Goal: Download file/media

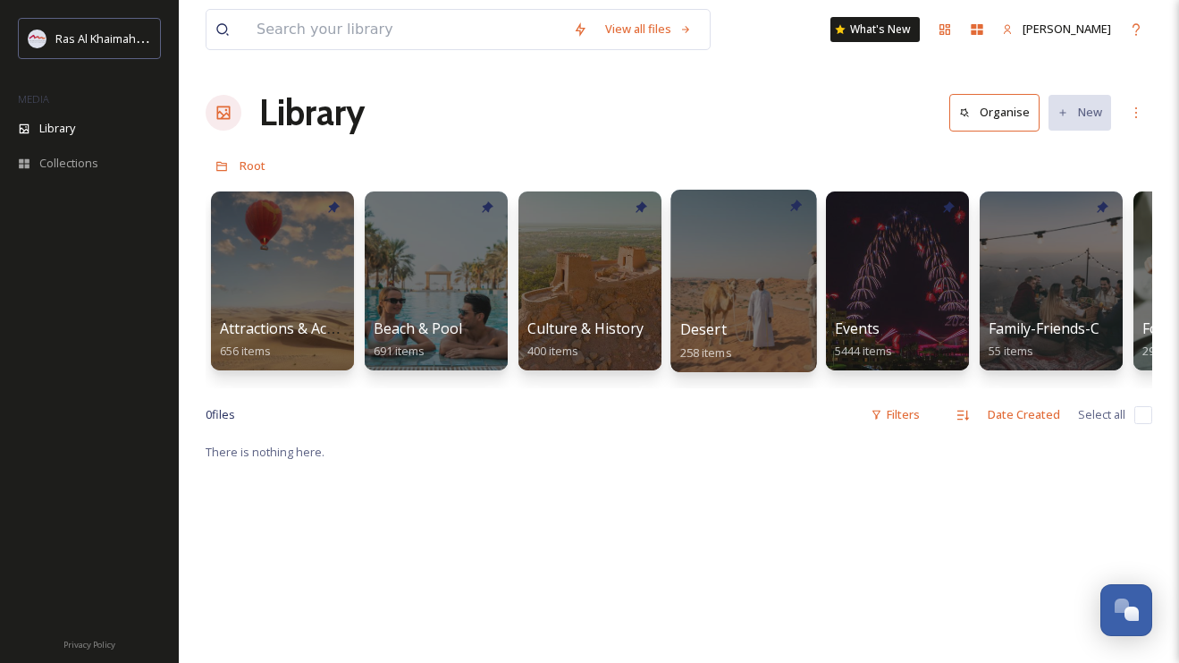
click at [753, 286] on div at bounding box center [744, 281] width 146 height 182
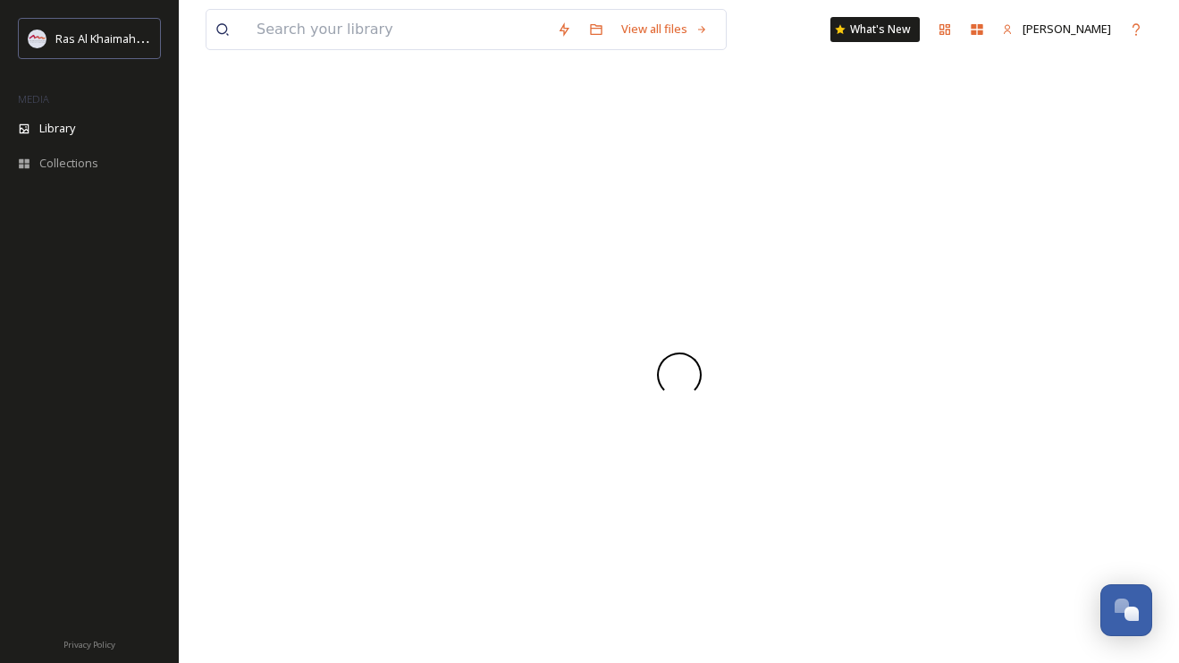
click at [753, 286] on div at bounding box center [679, 374] width 947 height 577
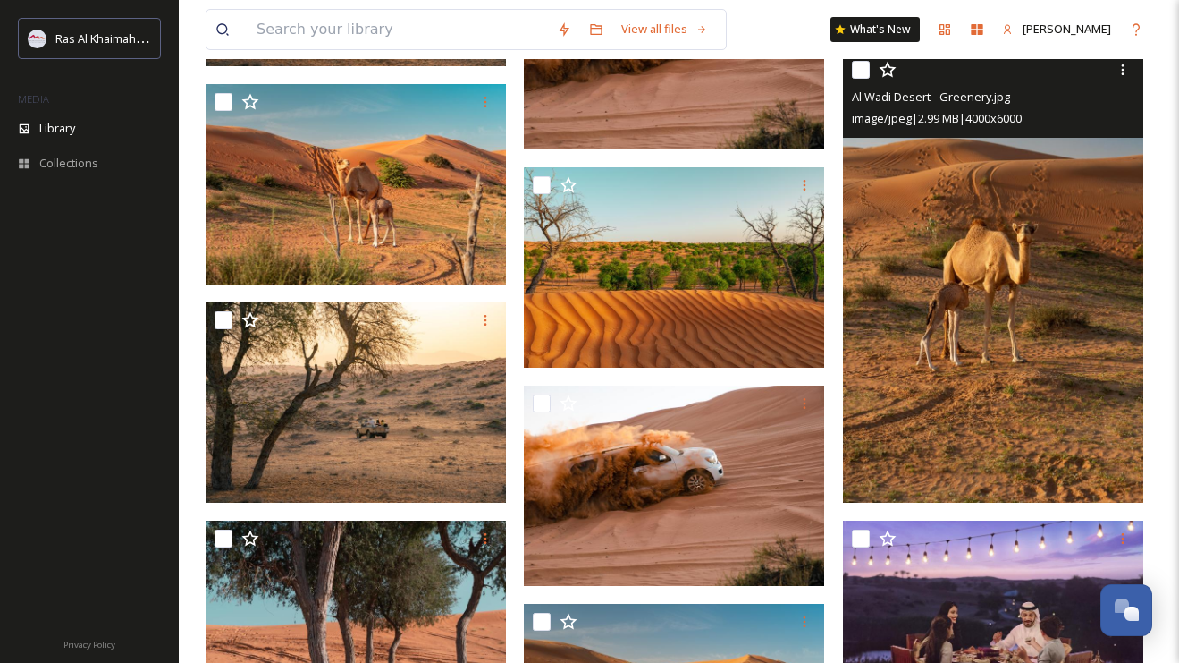
scroll to position [1702, 0]
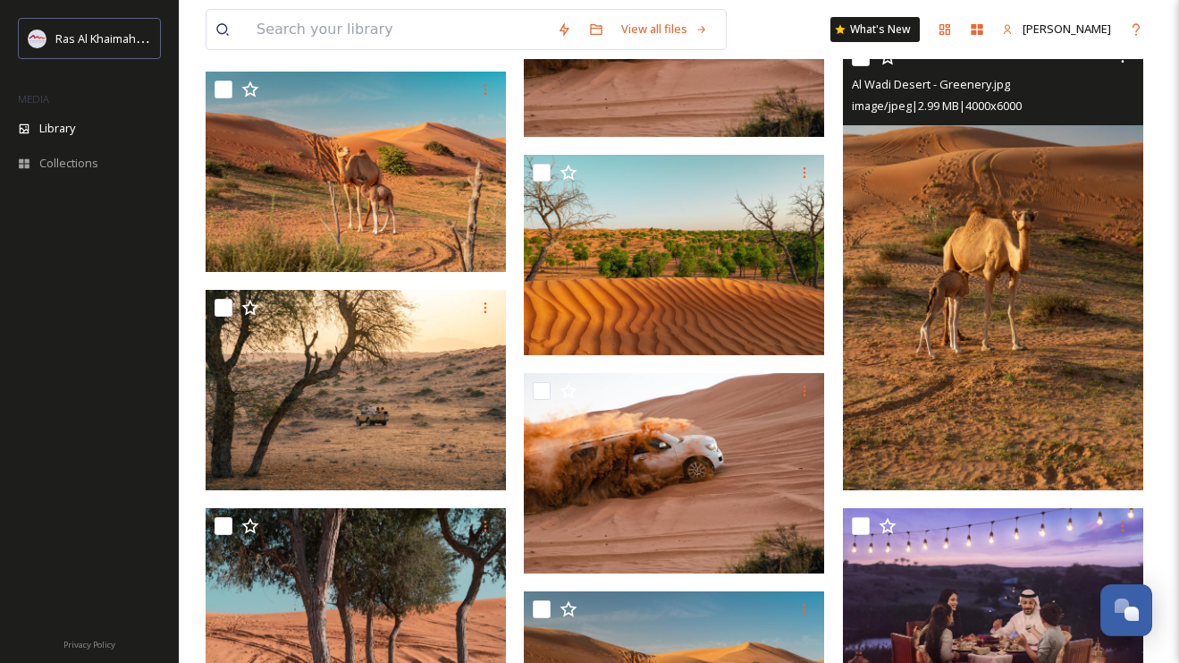
click at [1013, 381] on img at bounding box center [993, 264] width 300 height 451
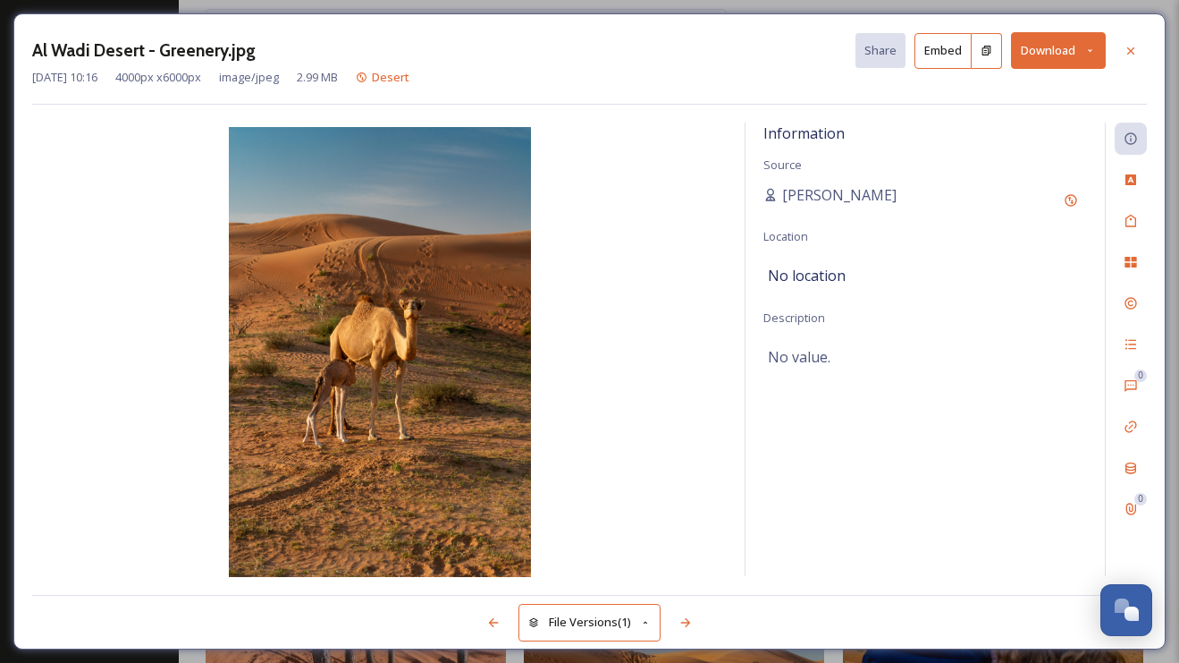
click at [1063, 53] on button "Download" at bounding box center [1058, 50] width 95 height 37
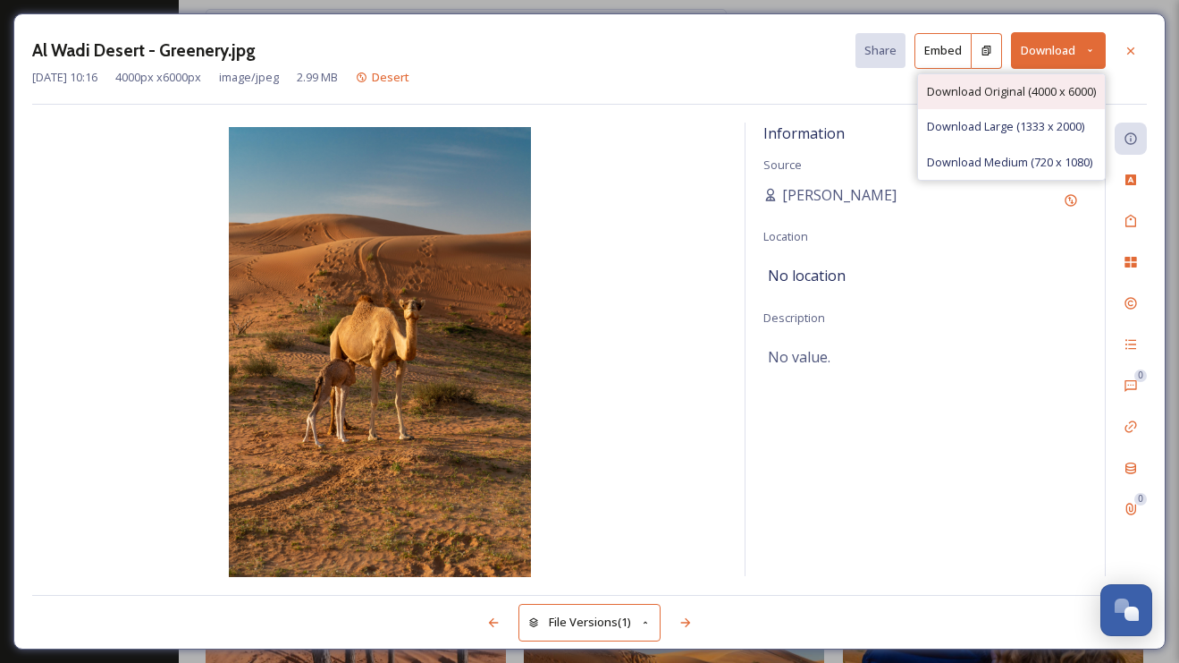
click at [1032, 88] on span "Download Original (4000 x 6000)" at bounding box center [1011, 91] width 169 height 17
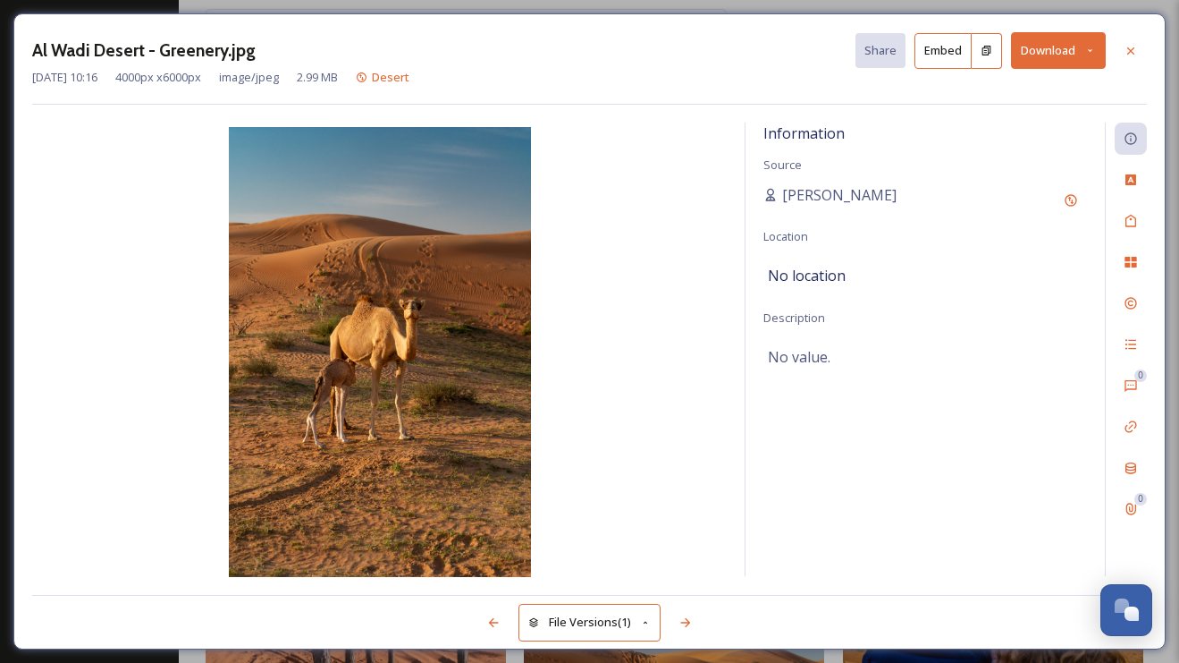
click at [1040, 59] on button "Download" at bounding box center [1058, 50] width 95 height 37
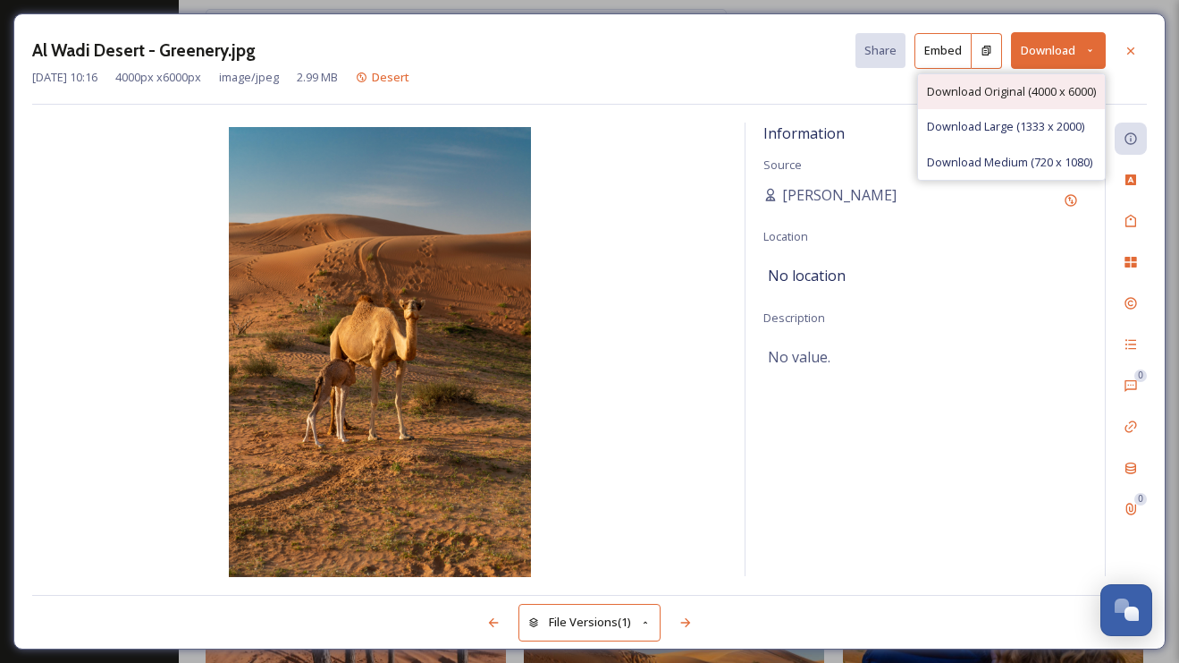
click at [1009, 89] on span "Download Original (4000 x 6000)" at bounding box center [1011, 91] width 169 height 17
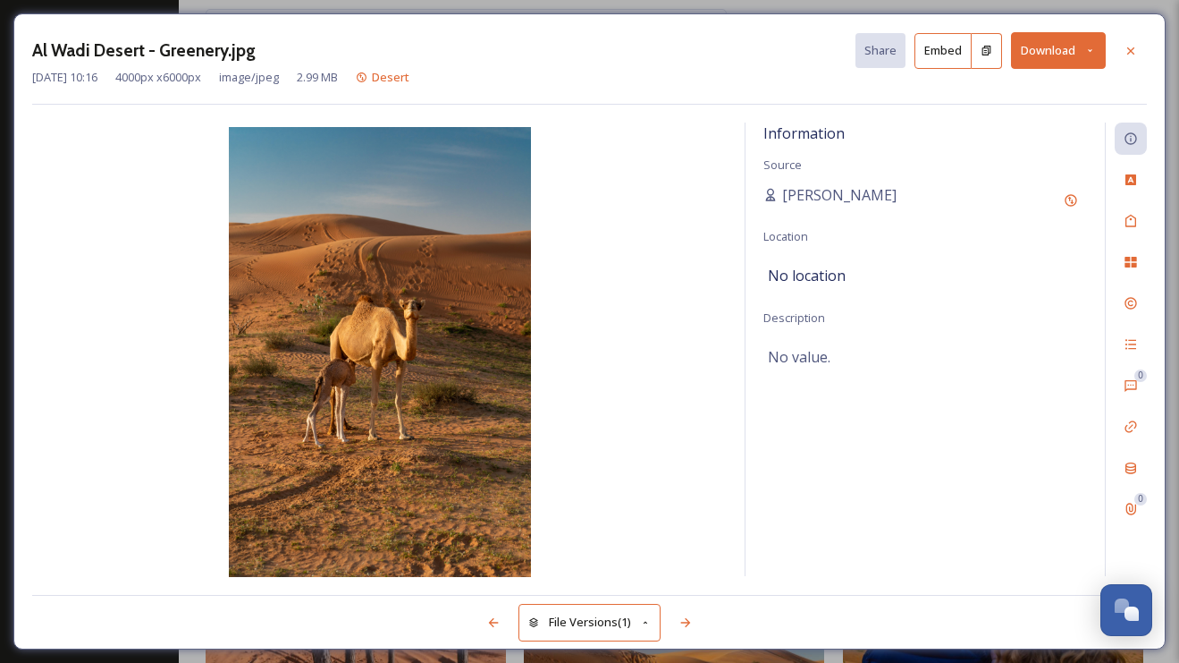
click at [1076, 51] on button "Download" at bounding box center [1058, 50] width 95 height 37
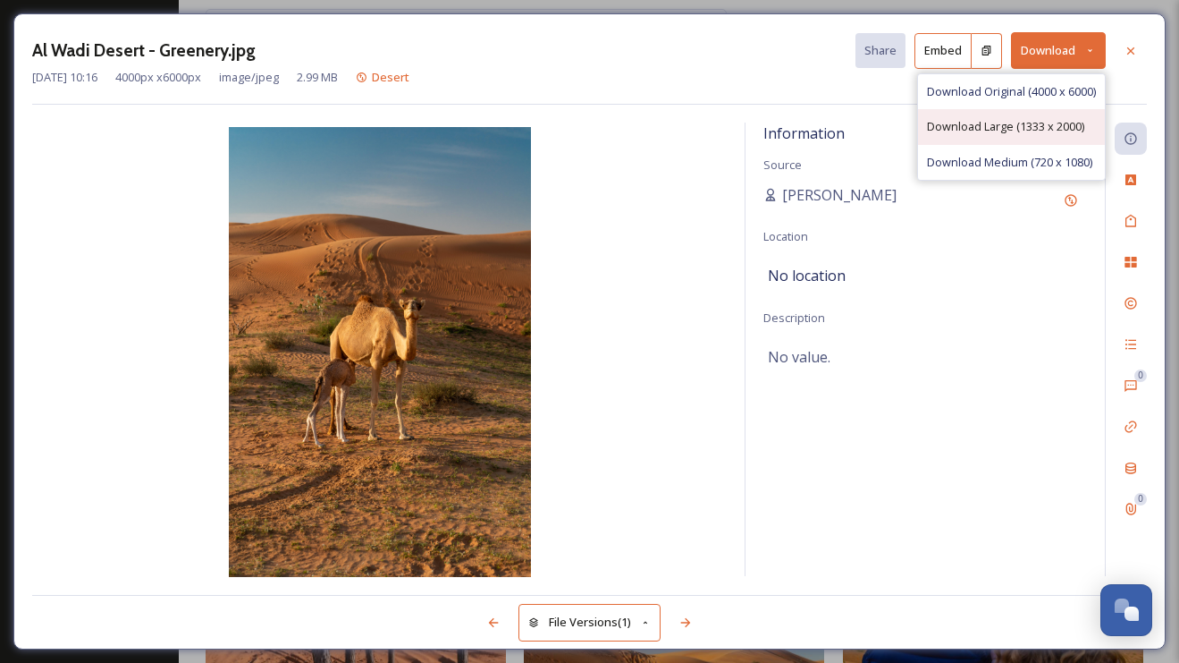
click at [1012, 132] on span "Download Large (1333 x 2000)" at bounding box center [1005, 126] width 157 height 17
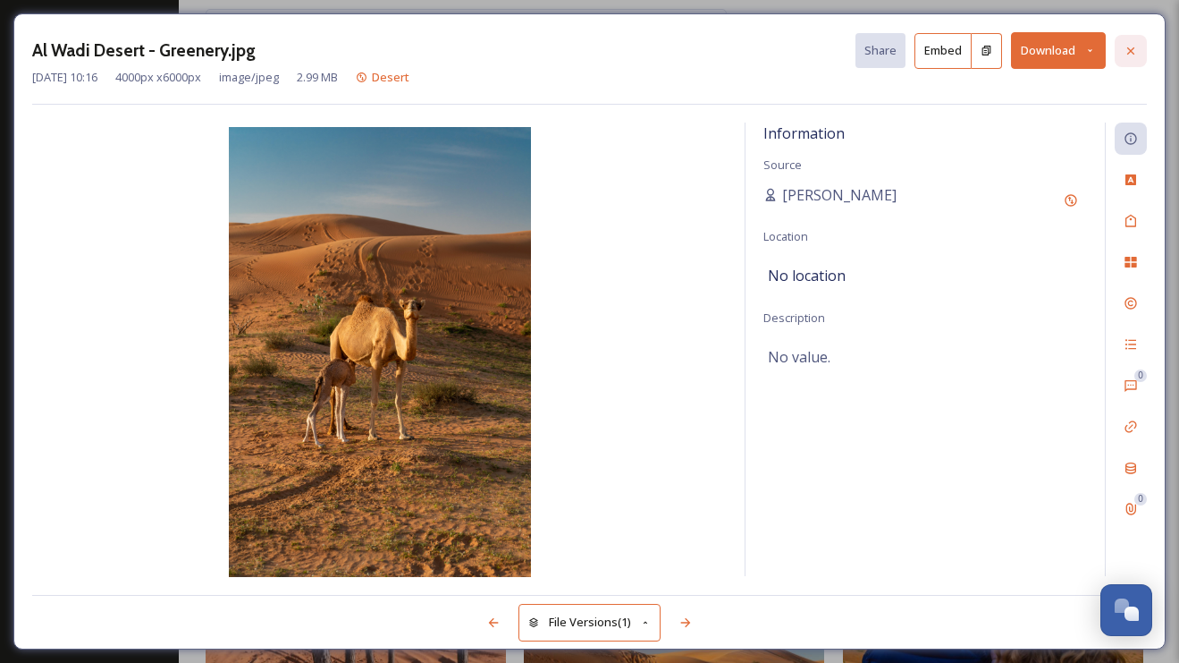
click at [1136, 42] on div at bounding box center [1131, 51] width 32 height 32
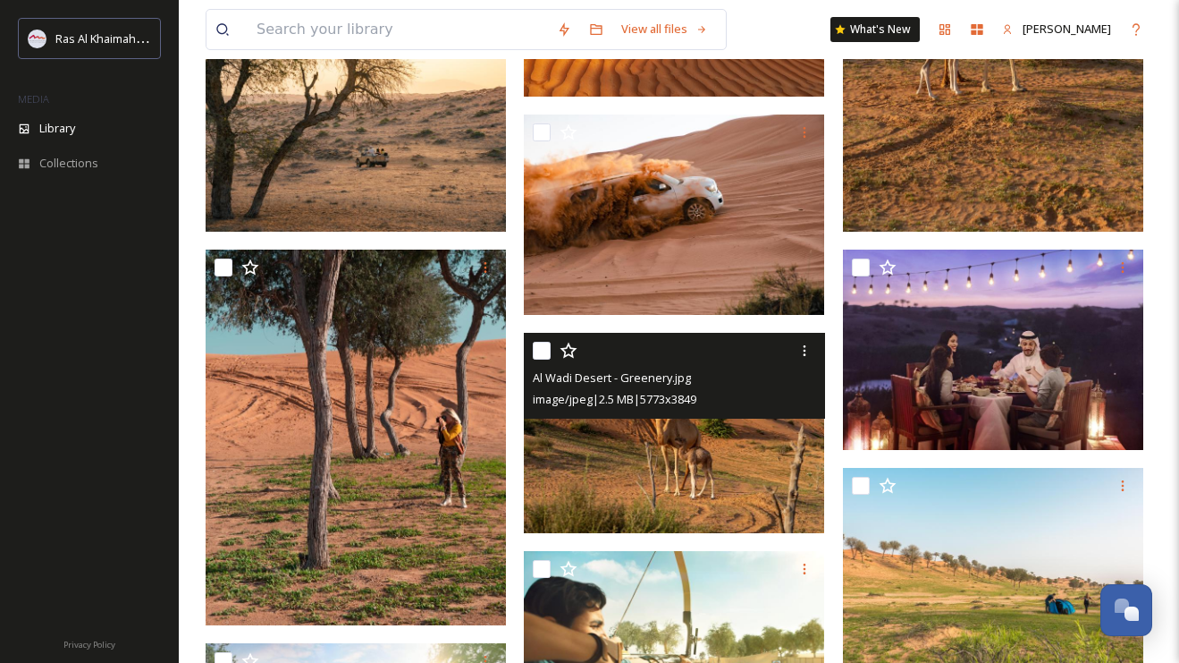
scroll to position [1970, 0]
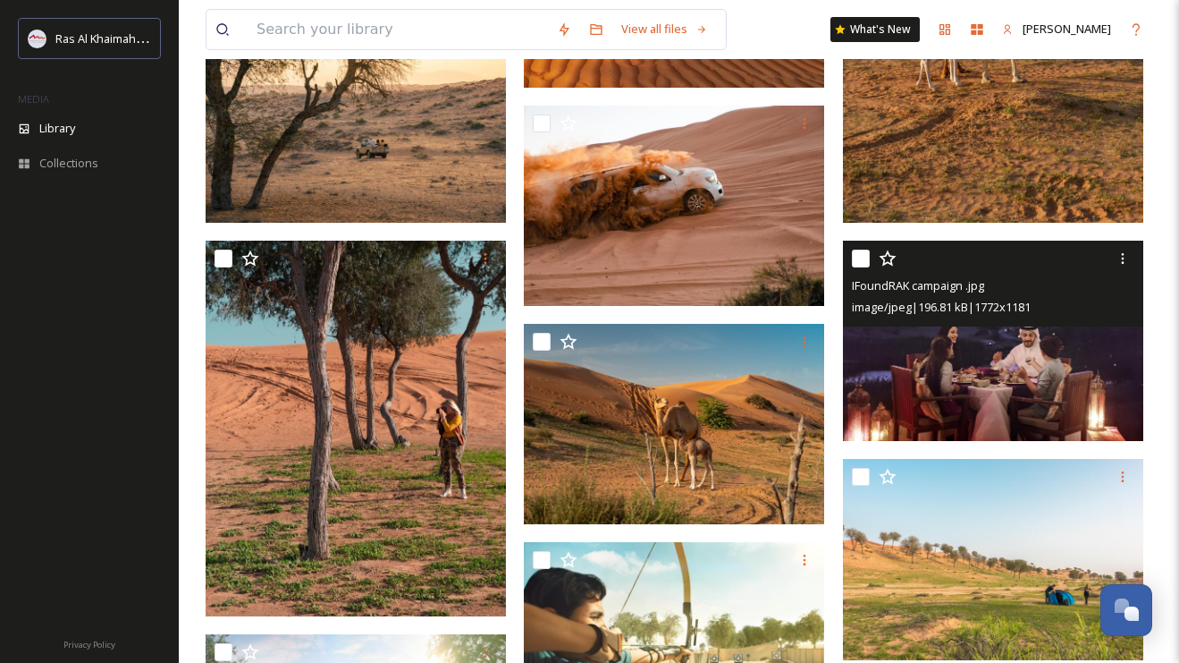
click at [1071, 363] on img at bounding box center [993, 341] width 300 height 200
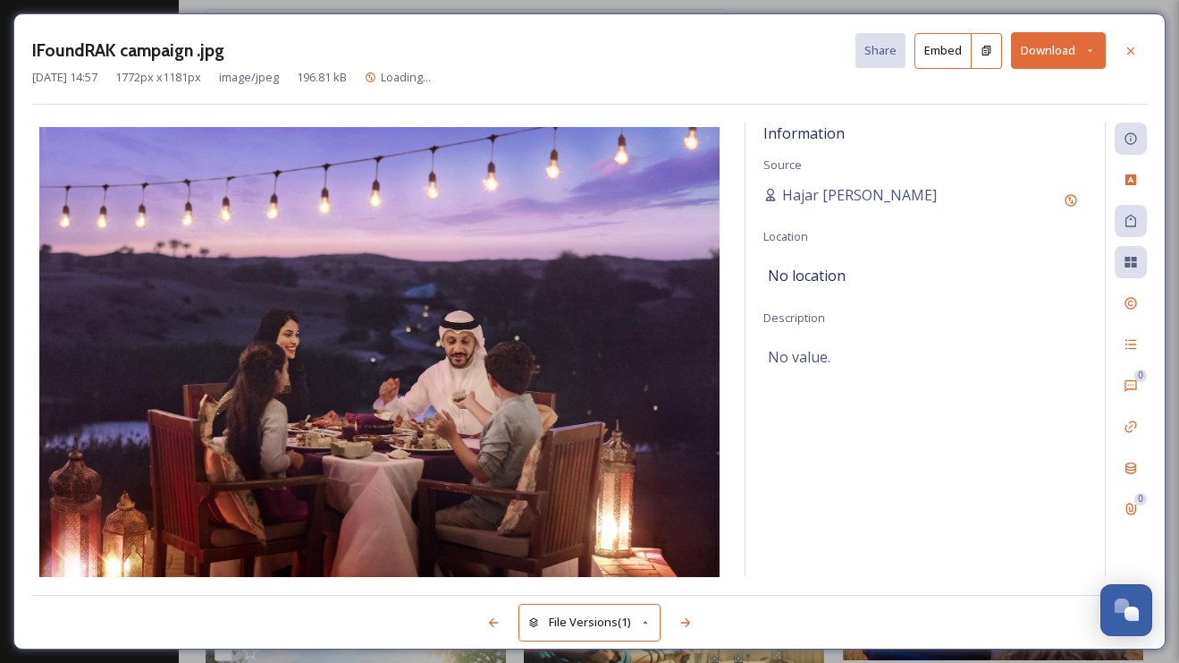
click at [1051, 51] on button "Download" at bounding box center [1058, 50] width 95 height 37
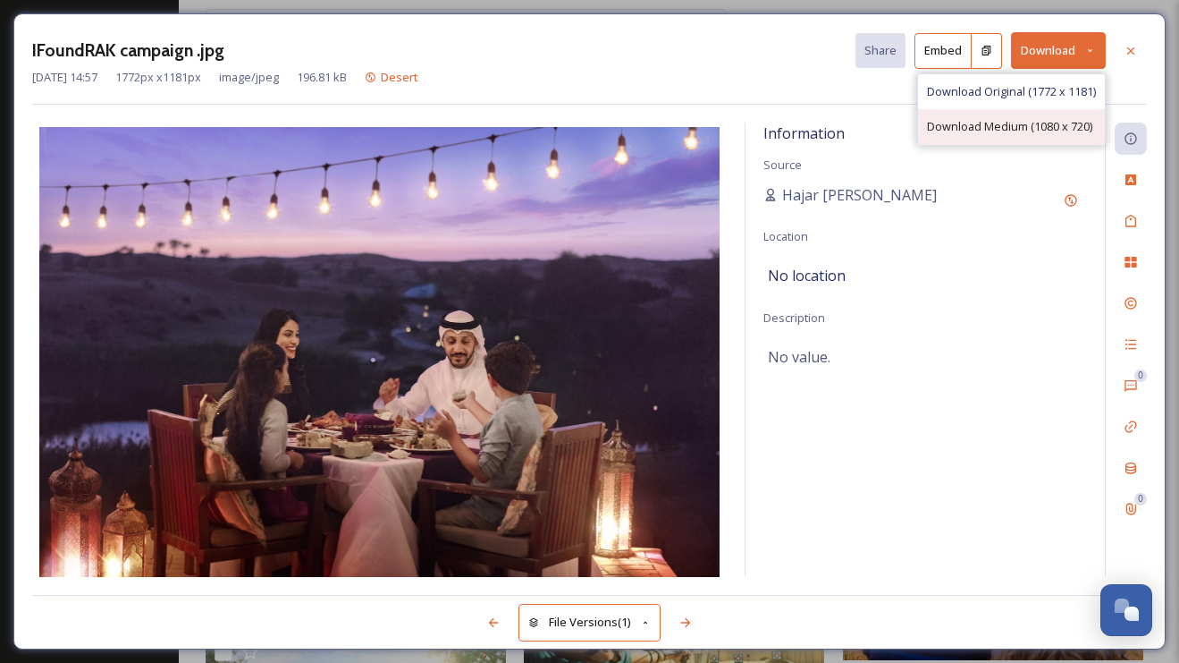
click at [1006, 130] on span "Download Medium (1080 x 720)" at bounding box center [1009, 126] width 165 height 17
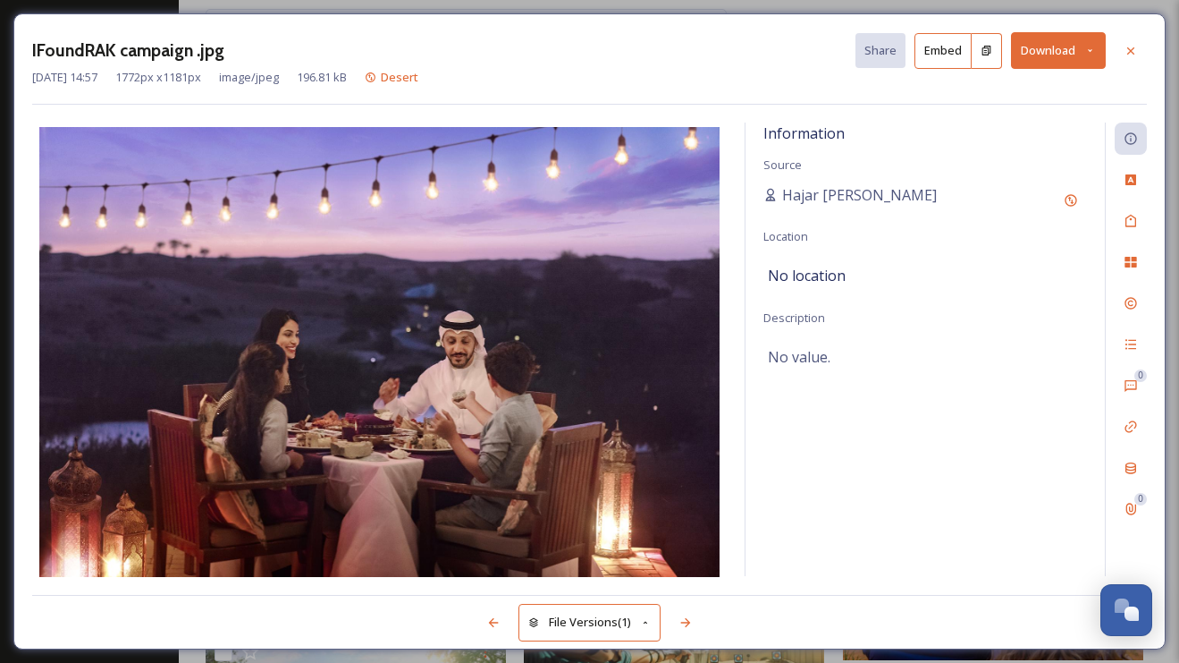
click at [1045, 63] on button "Download" at bounding box center [1058, 50] width 95 height 37
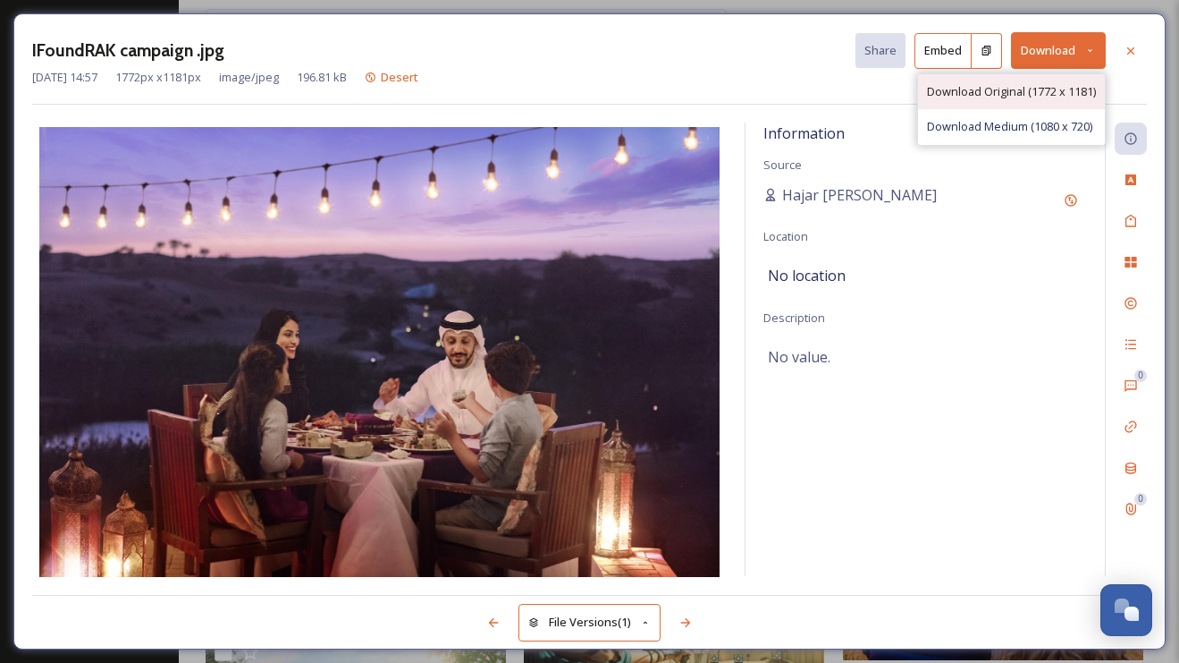
click at [999, 85] on span "Download Original (1772 x 1181)" at bounding box center [1011, 91] width 169 height 17
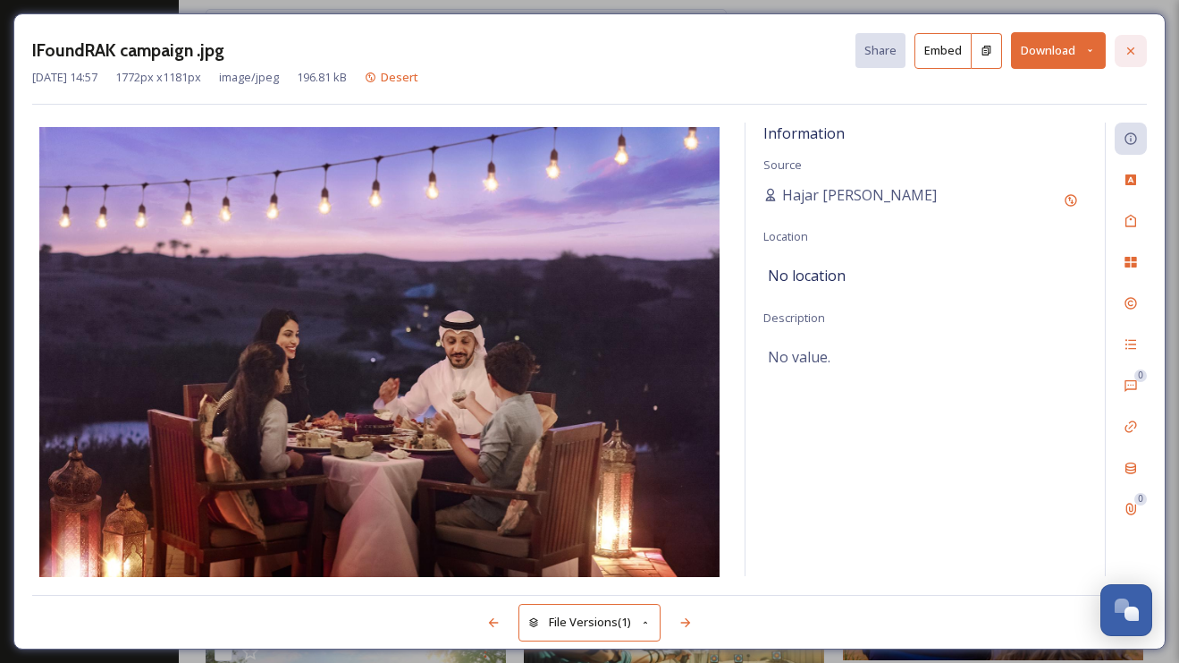
click at [1121, 46] on div at bounding box center [1131, 51] width 32 height 32
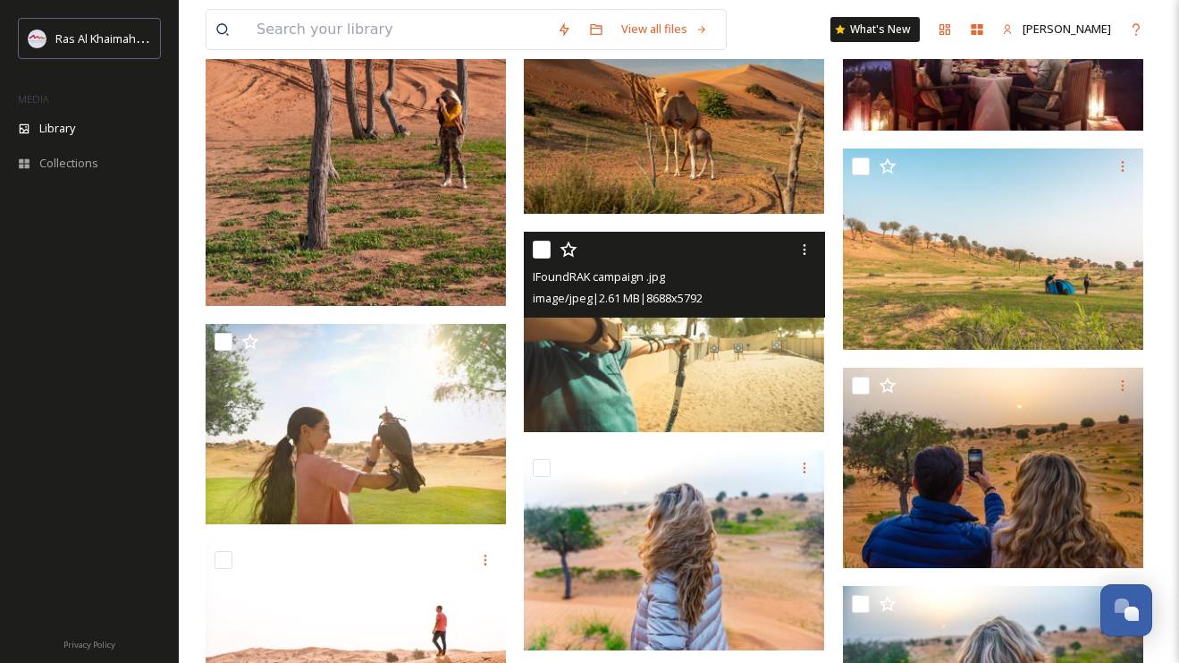
scroll to position [2293, 0]
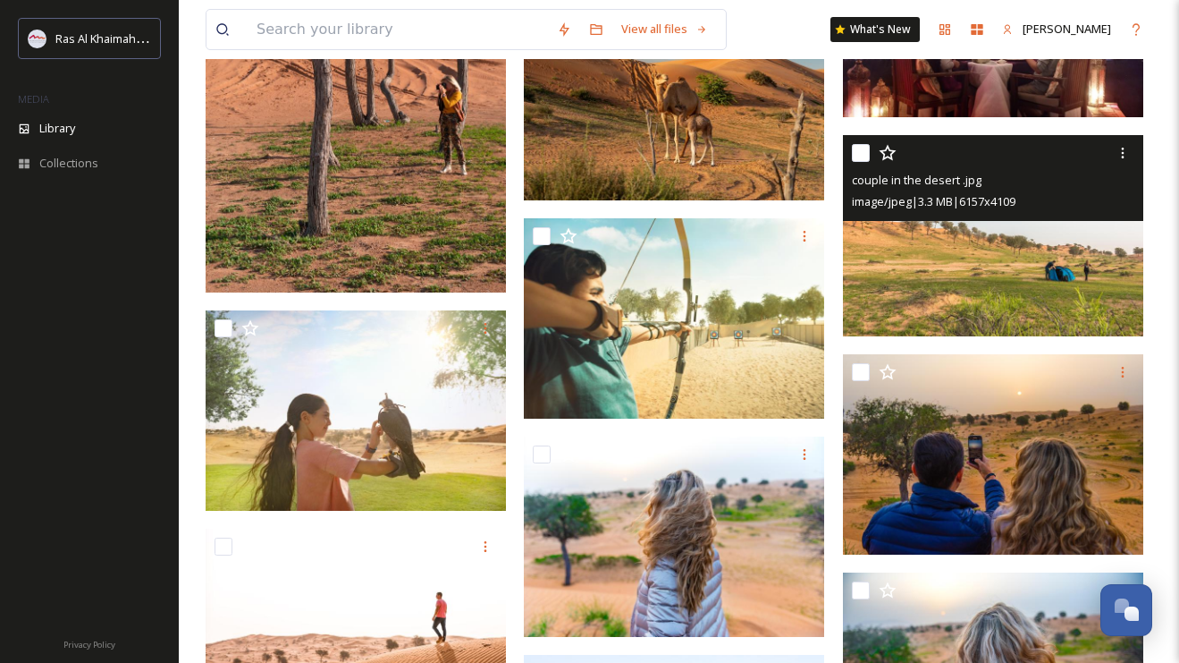
click at [946, 280] on img at bounding box center [993, 235] width 300 height 200
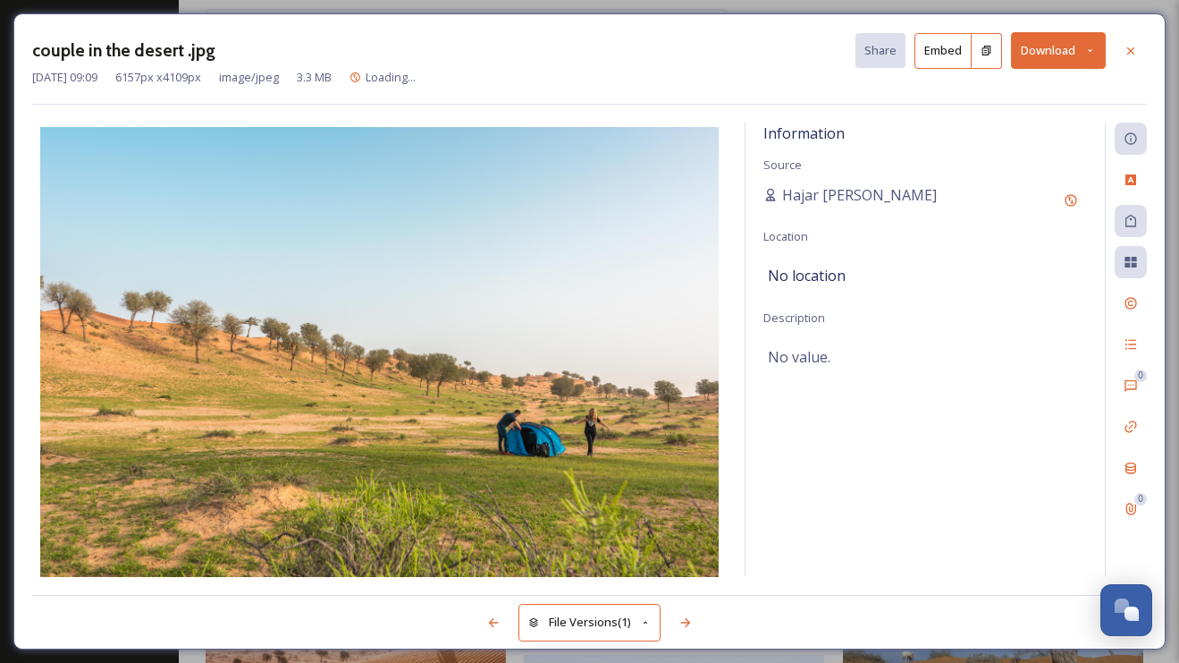
click at [1076, 52] on button "Download" at bounding box center [1058, 50] width 95 height 37
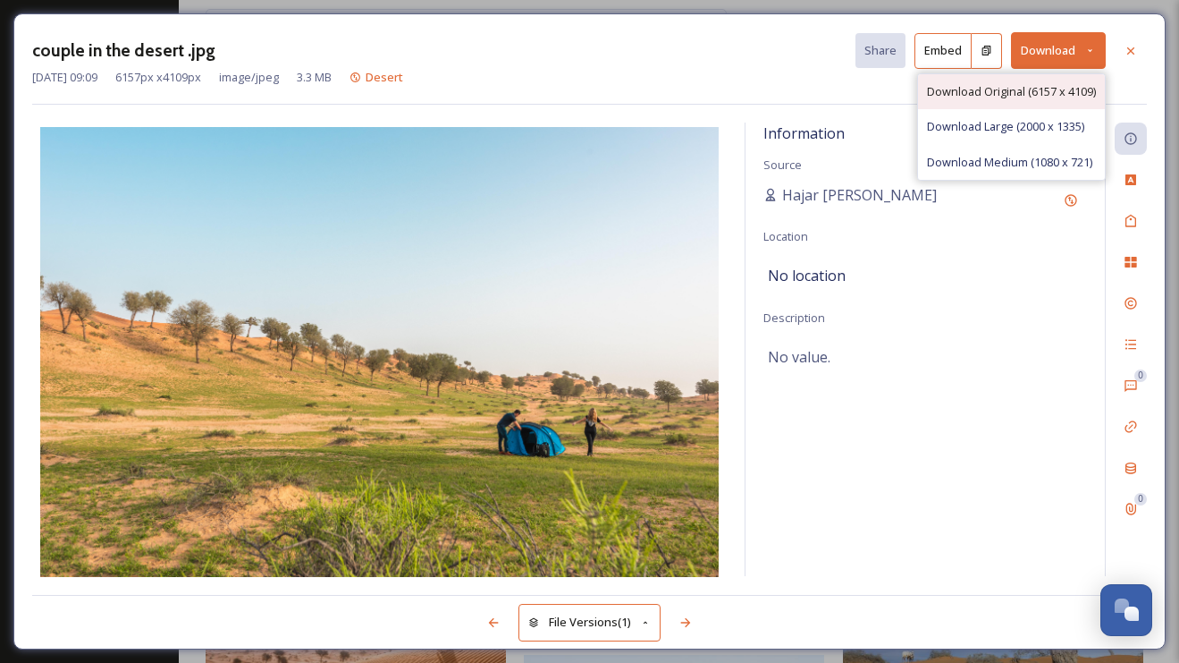
click at [1038, 90] on span "Download Original (6157 x 4109)" at bounding box center [1011, 91] width 169 height 17
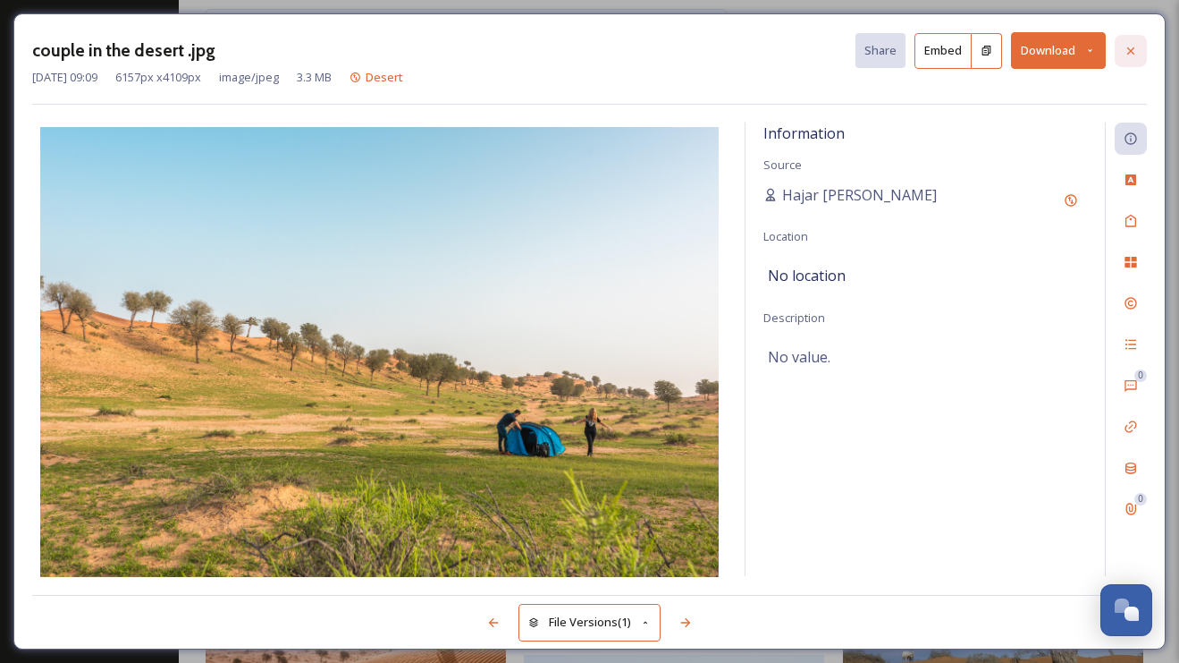
click at [1137, 59] on div at bounding box center [1131, 51] width 32 height 32
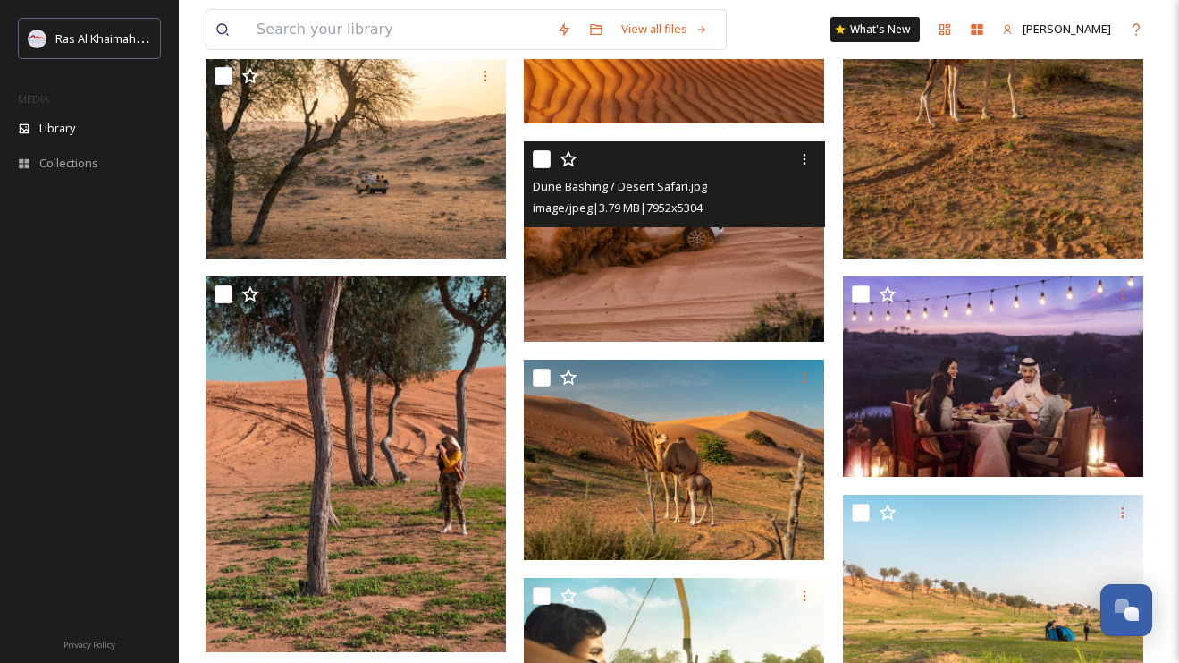
scroll to position [1951, 0]
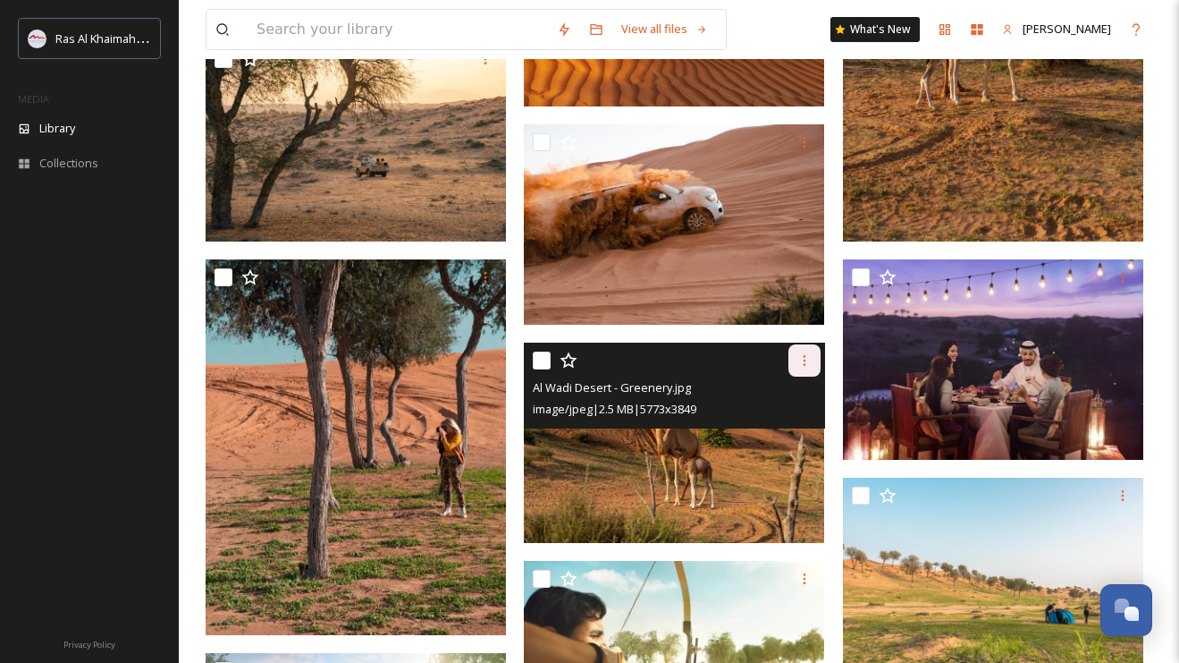
click at [803, 367] on div at bounding box center [805, 360] width 32 height 32
click at [775, 436] on span "Download" at bounding box center [783, 434] width 55 height 17
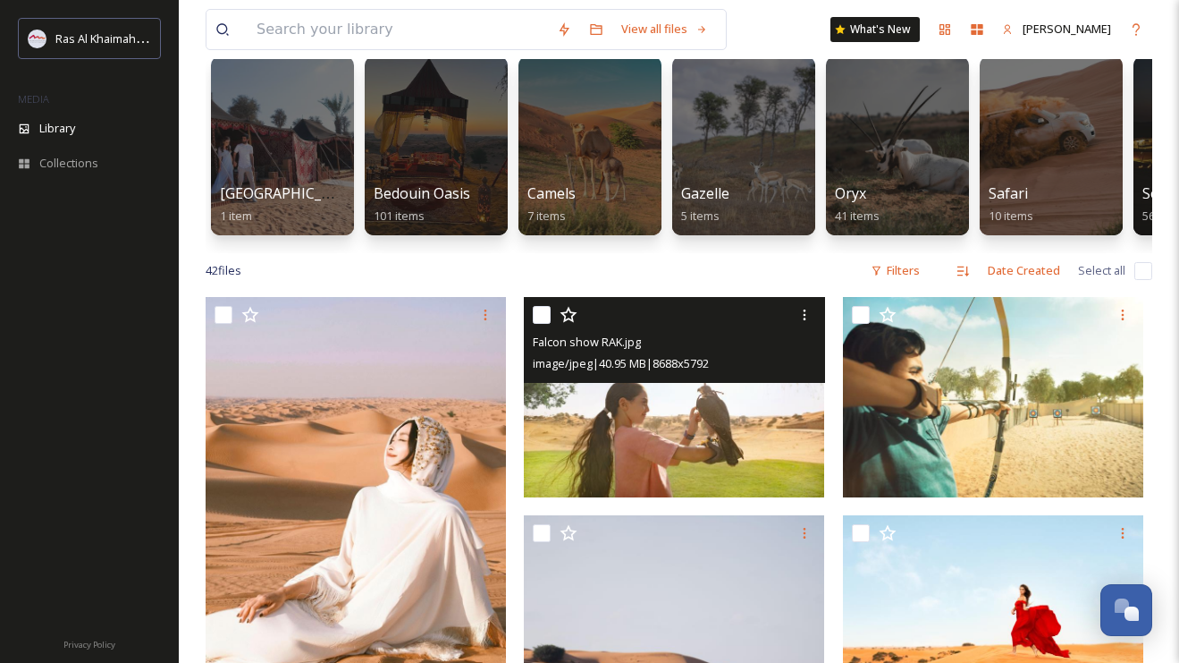
scroll to position [0, 0]
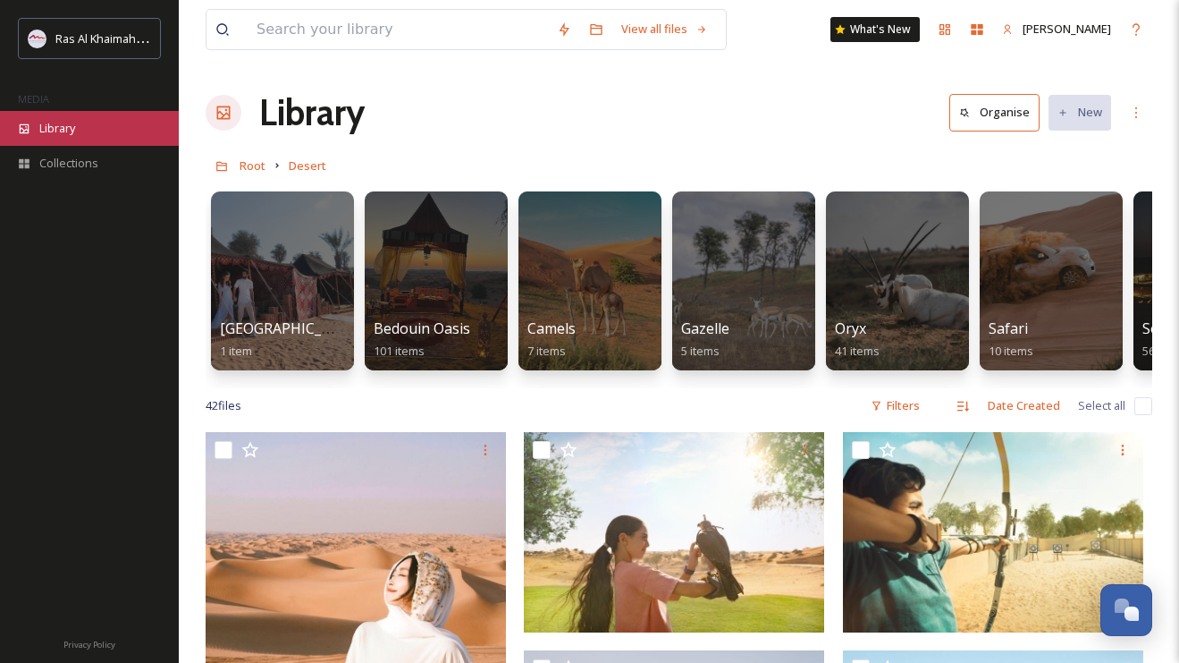
click at [91, 134] on div "Library" at bounding box center [89, 128] width 179 height 35
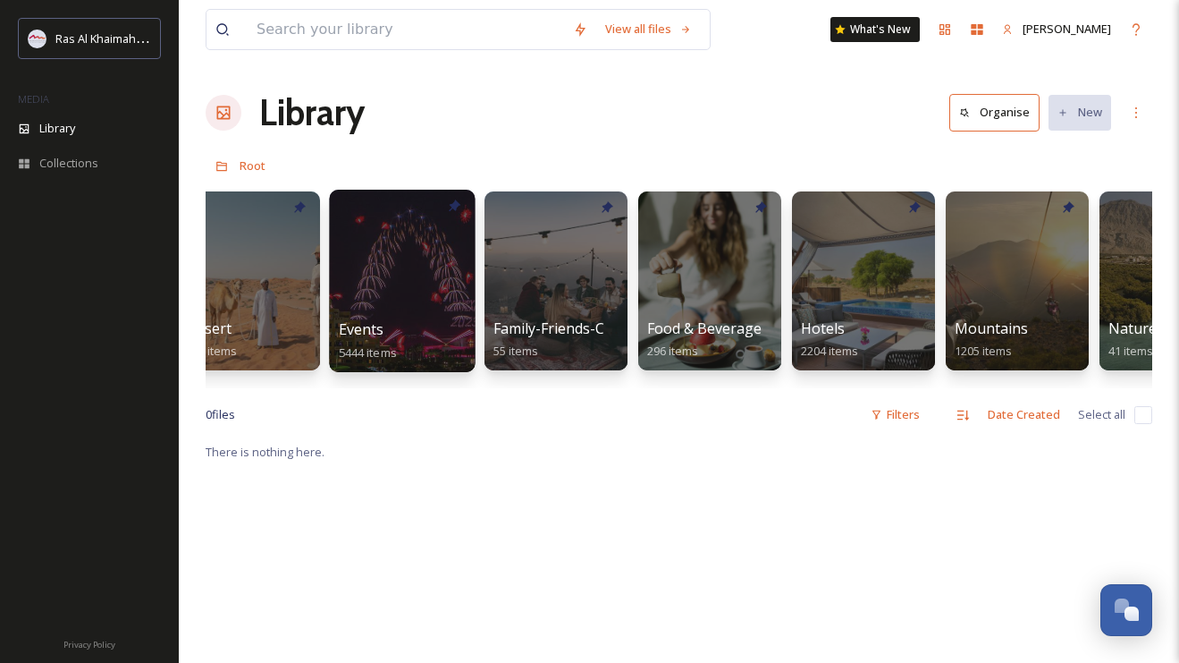
scroll to position [0, 504]
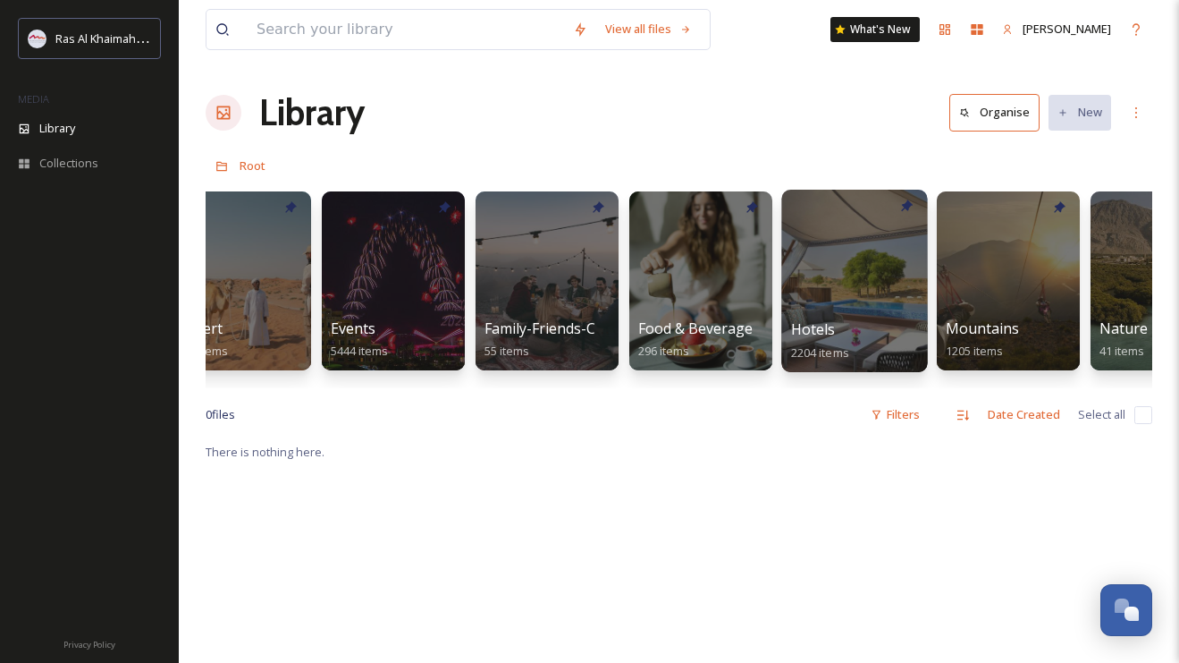
click at [831, 255] on div at bounding box center [854, 281] width 146 height 182
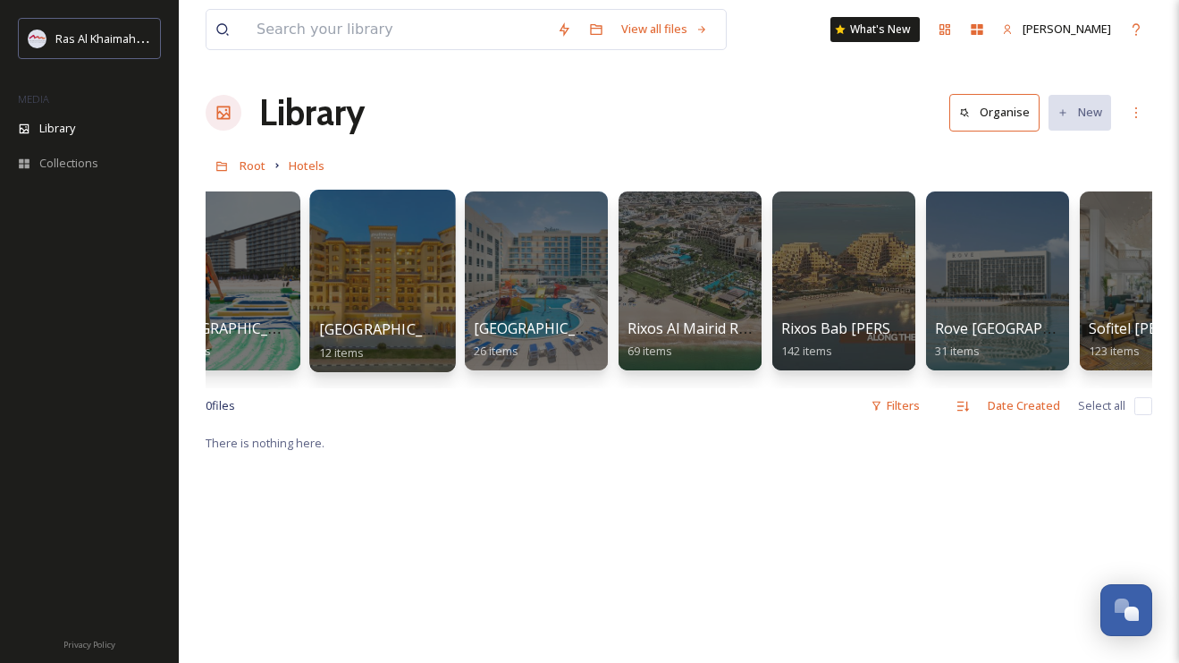
scroll to position [0, 1585]
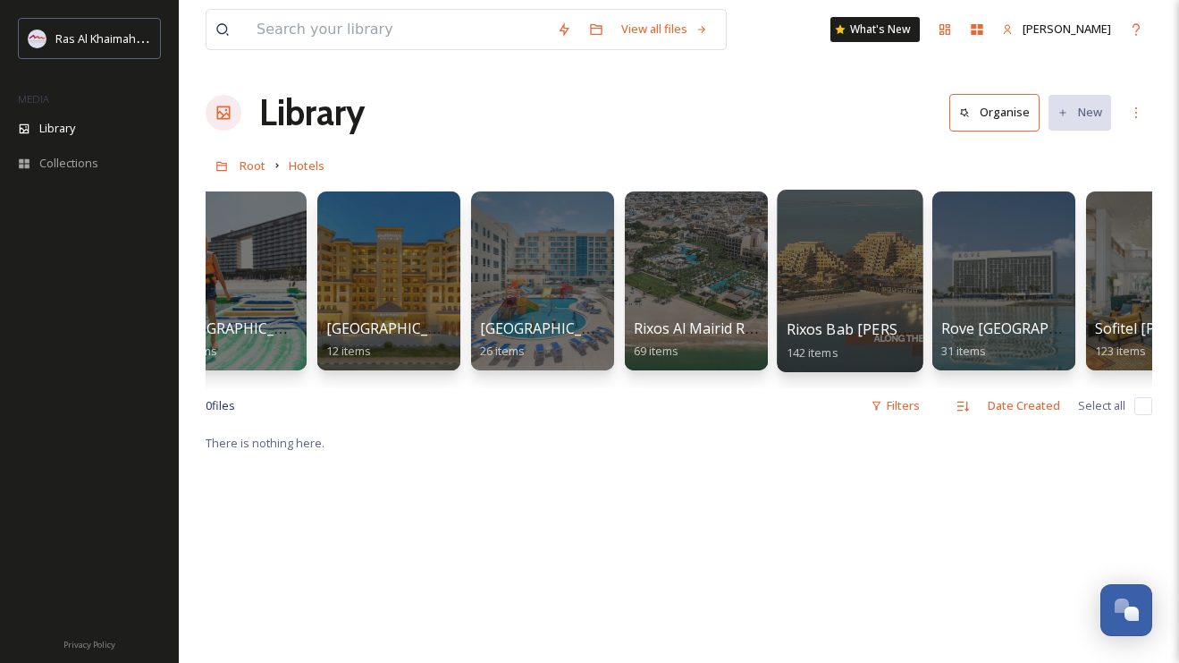
click at [845, 261] on div at bounding box center [850, 281] width 146 height 182
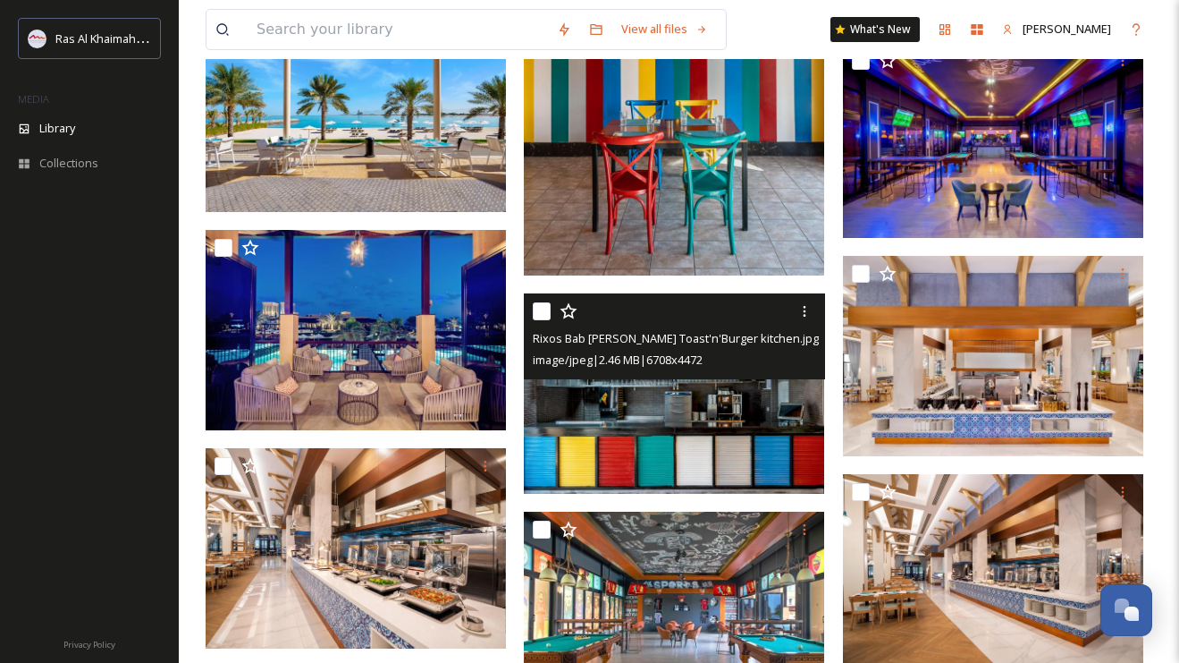
scroll to position [1200, 0]
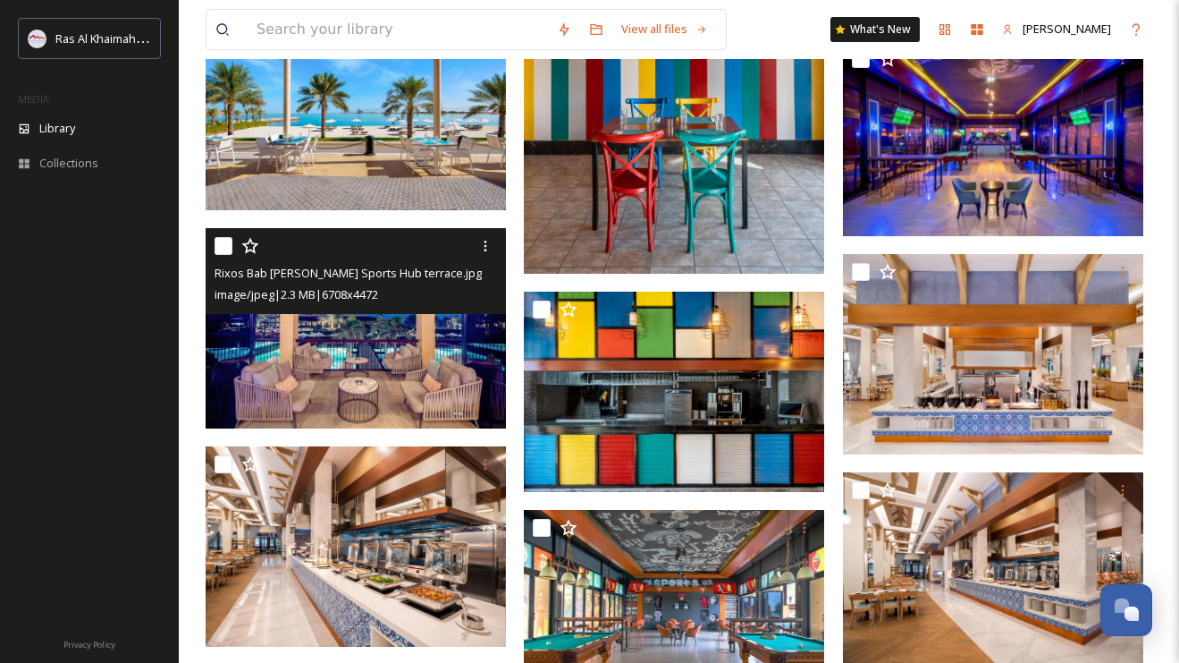
click at [425, 342] on img at bounding box center [356, 328] width 300 height 200
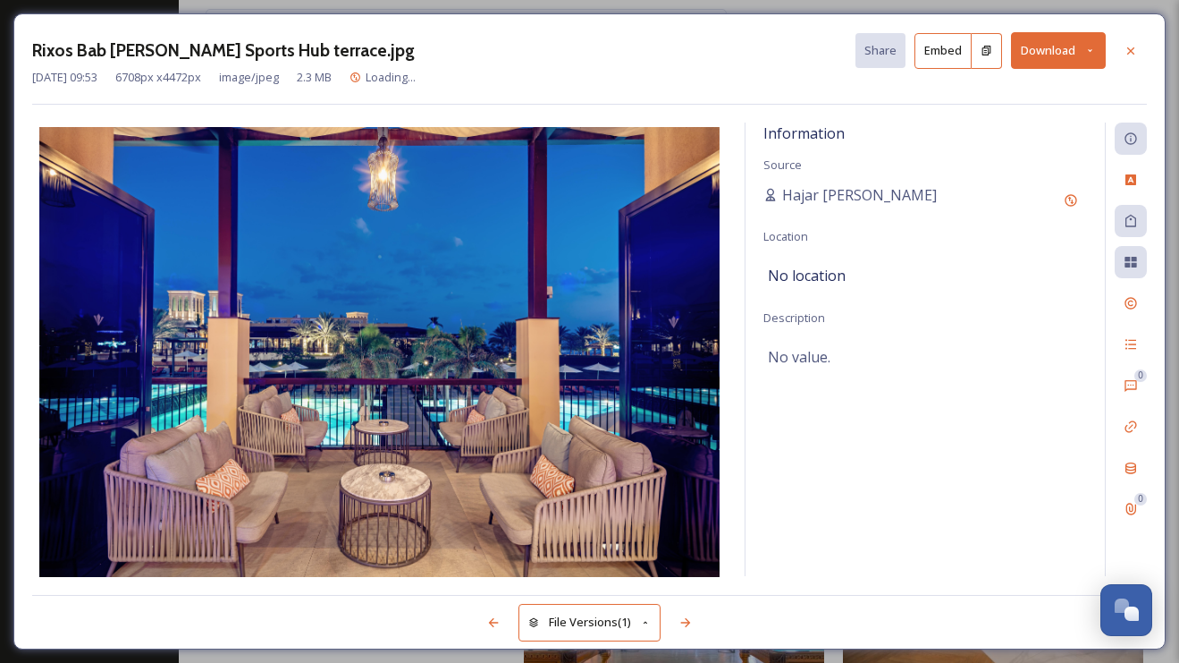
click at [1066, 40] on button "Download" at bounding box center [1058, 50] width 95 height 37
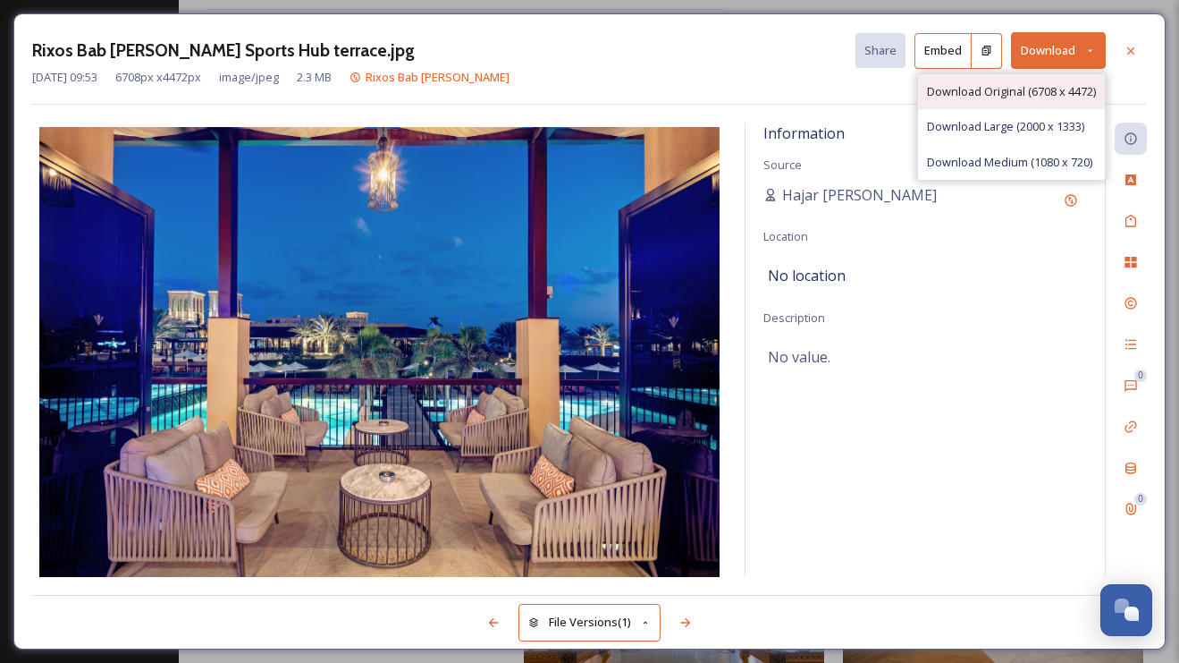
click at [1040, 74] on div "Download Original (6708 x 4472)" at bounding box center [1011, 91] width 187 height 35
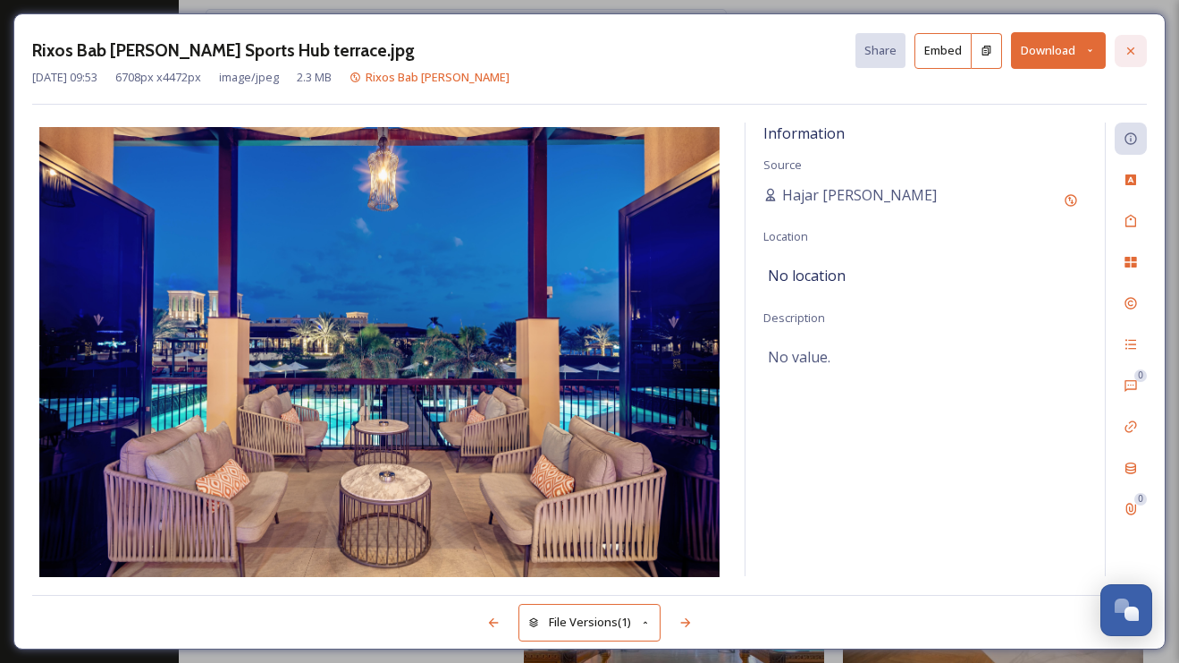
click at [1135, 47] on icon at bounding box center [1131, 51] width 14 height 14
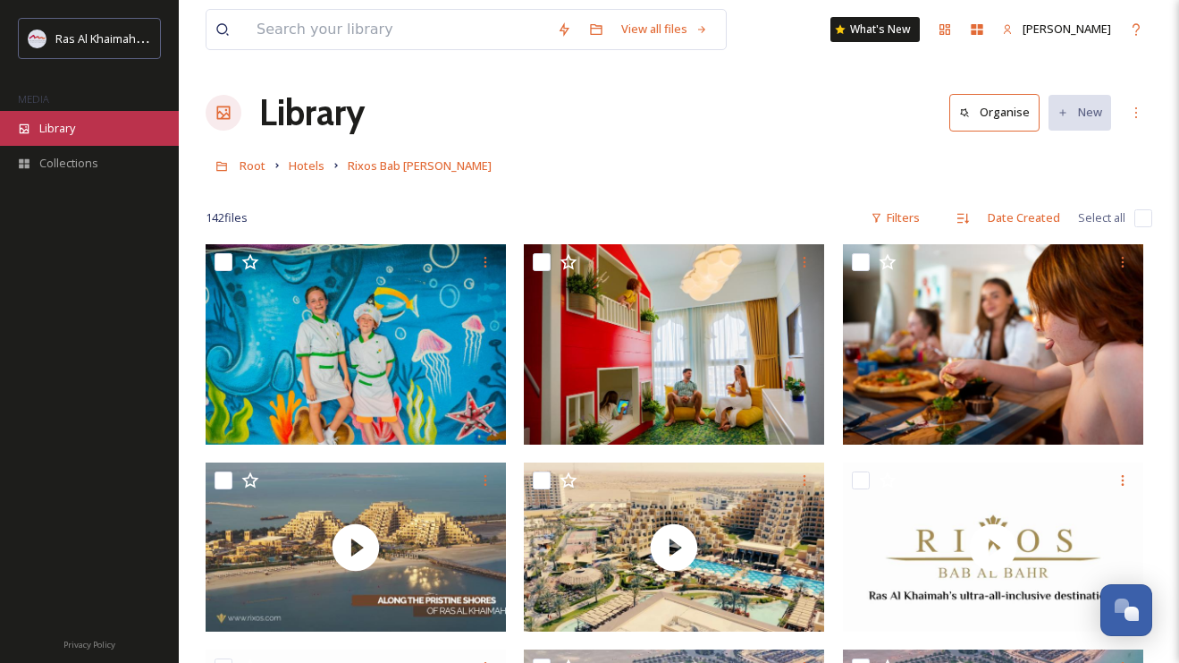
click at [66, 111] on div "Library" at bounding box center [89, 128] width 179 height 35
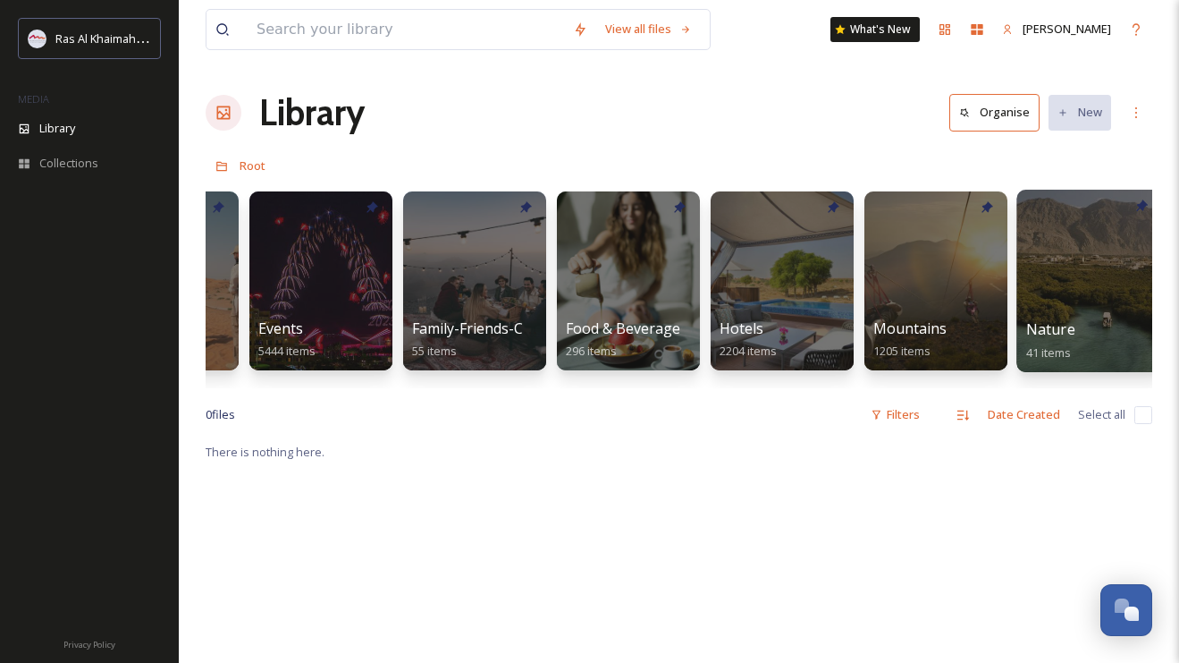
scroll to position [0, 586]
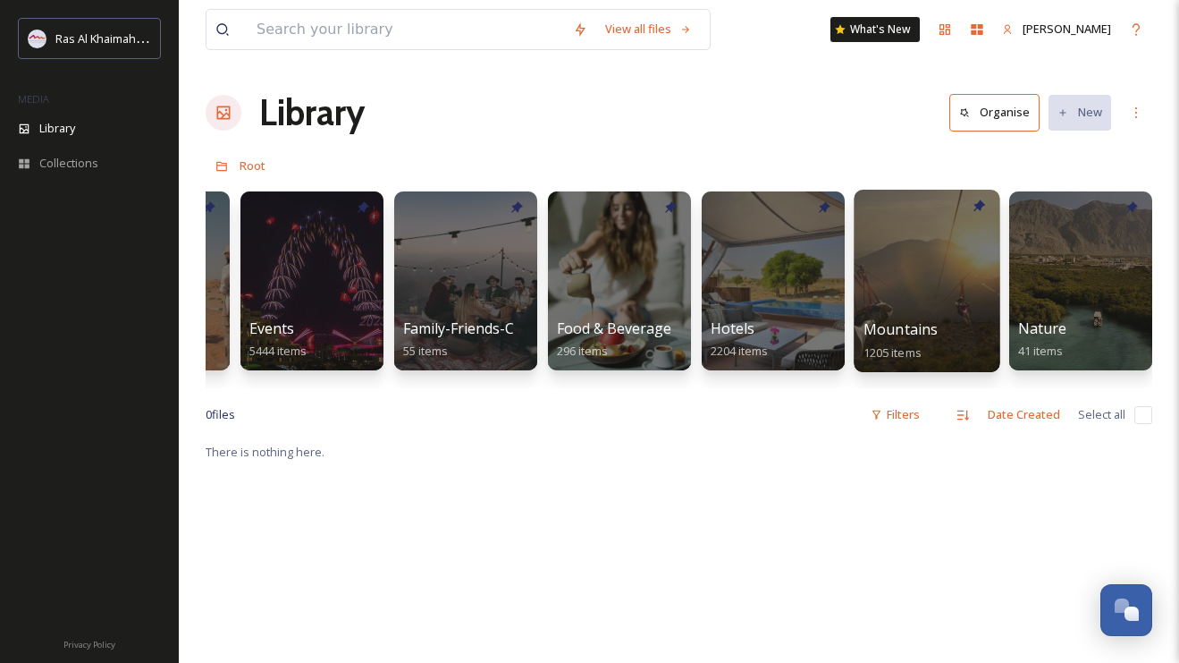
click at [920, 312] on div at bounding box center [927, 281] width 146 height 182
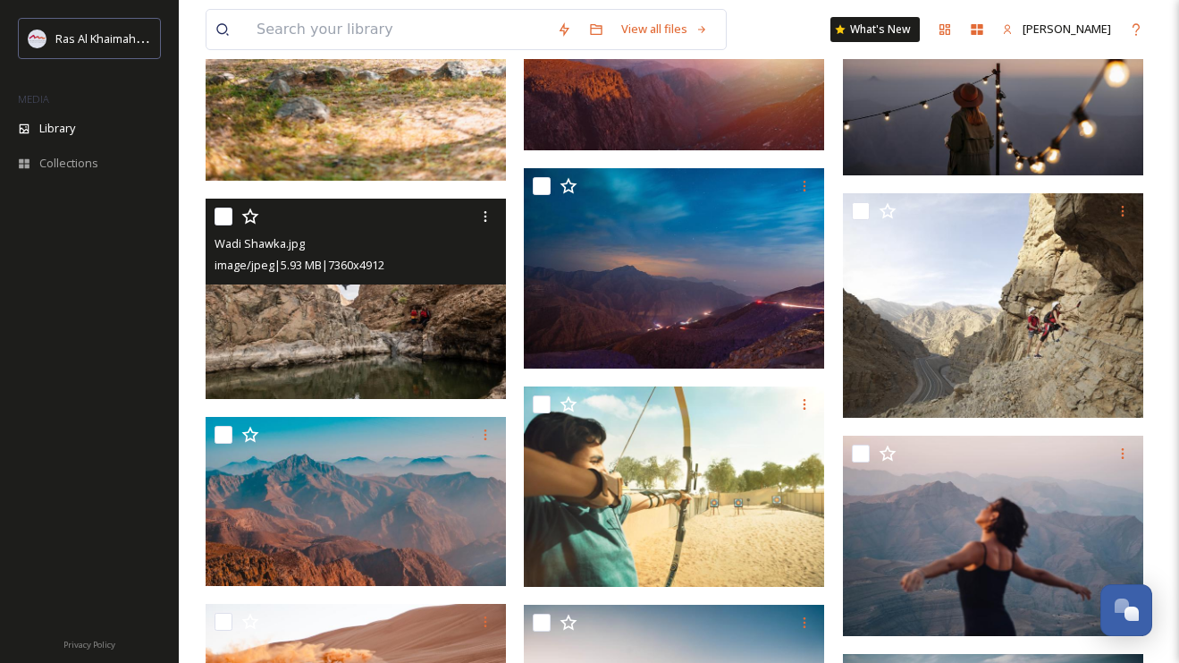
scroll to position [2028, 0]
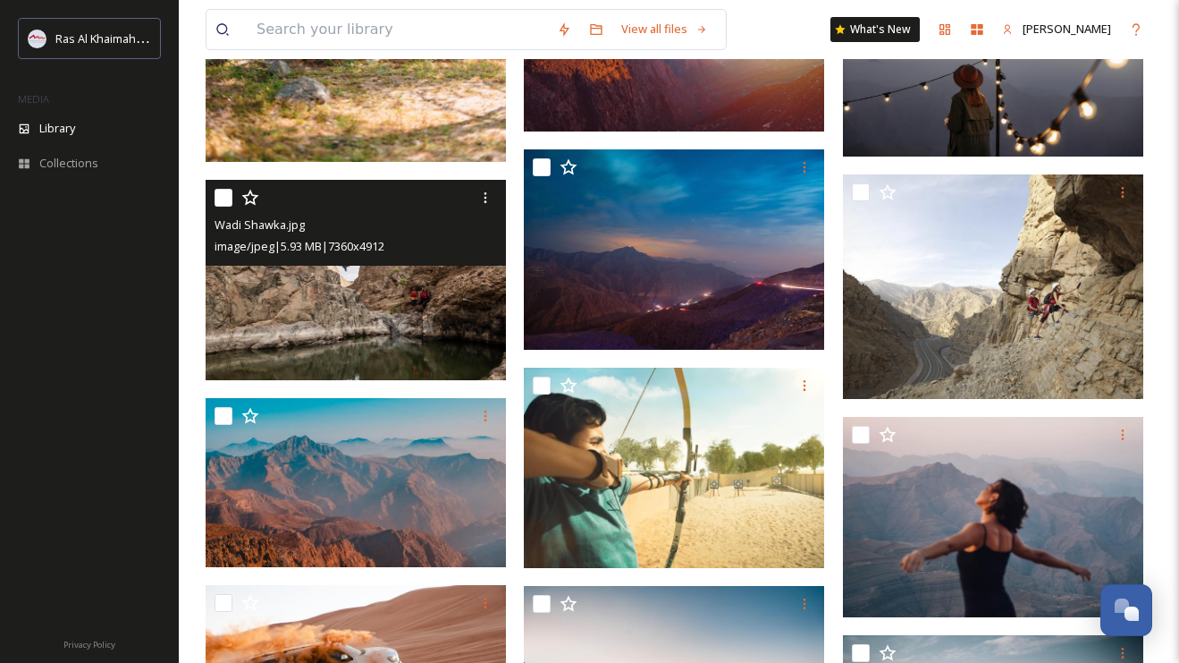
click at [363, 347] on img at bounding box center [356, 280] width 300 height 200
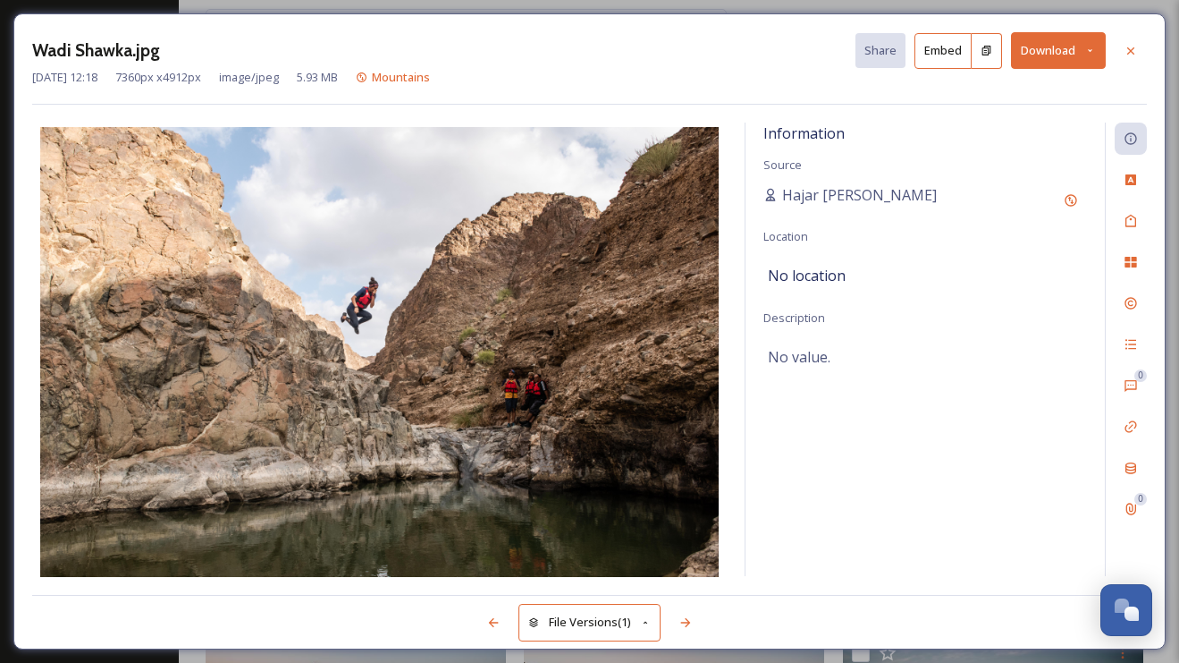
click at [1055, 67] on button "Download" at bounding box center [1058, 50] width 95 height 37
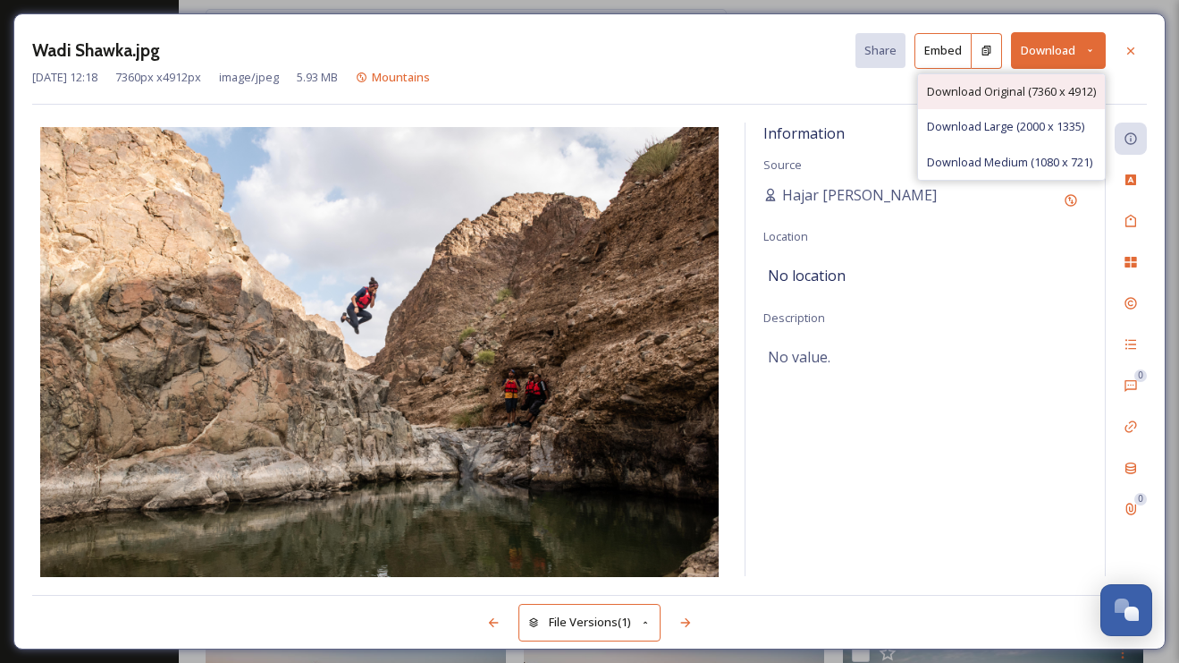
click at [1025, 89] on span "Download Original (7360 x 4912)" at bounding box center [1011, 91] width 169 height 17
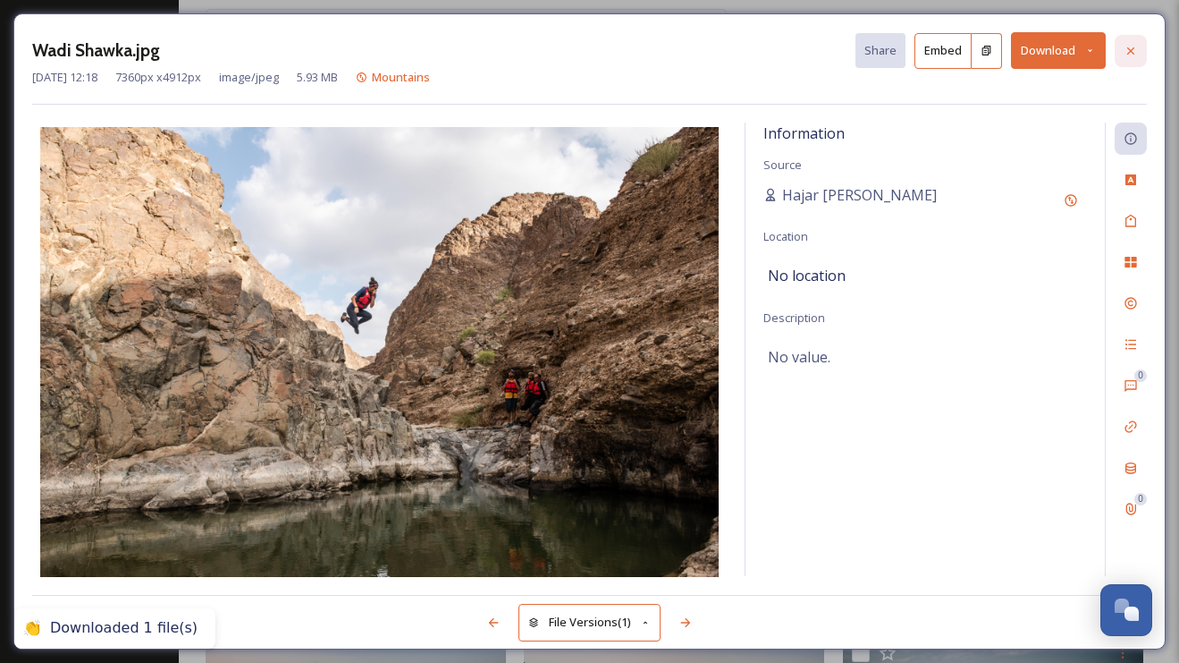
click at [1140, 51] on div at bounding box center [1131, 51] width 32 height 32
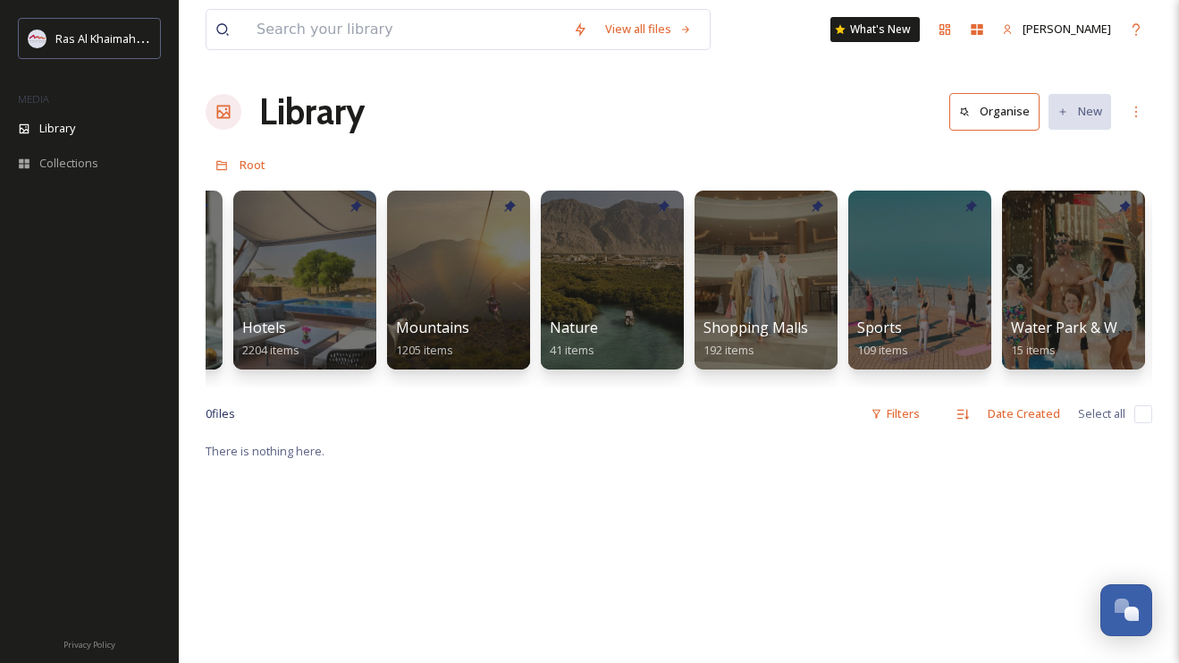
scroll to position [0, 1042]
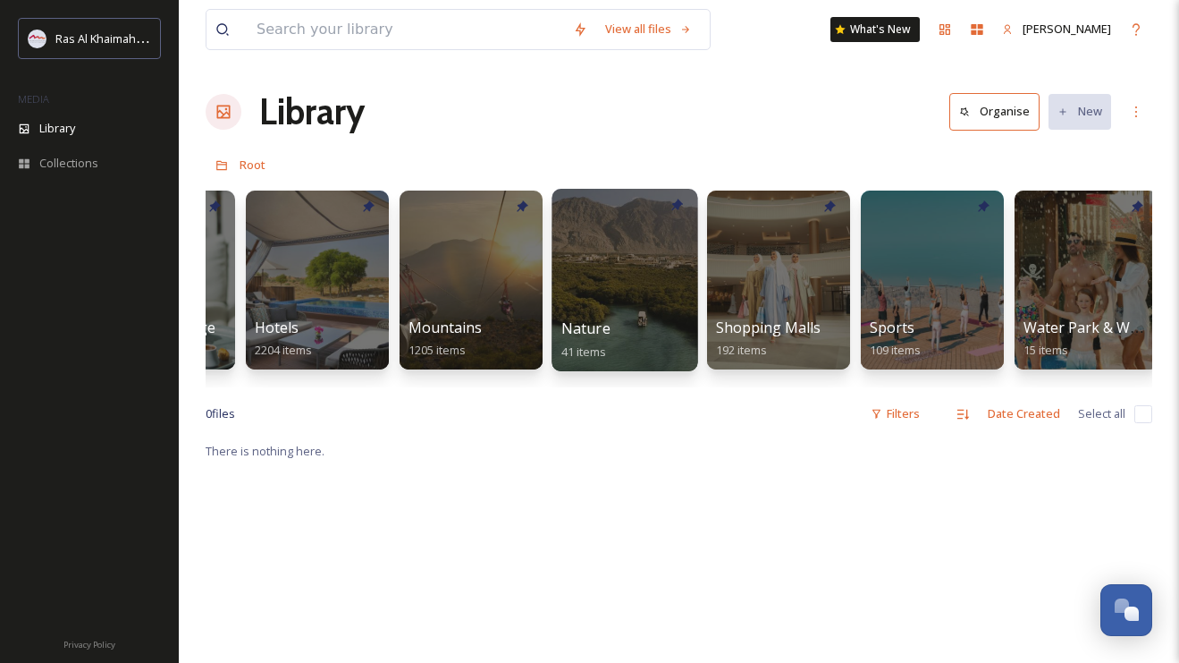
click at [624, 278] on div at bounding box center [625, 280] width 146 height 182
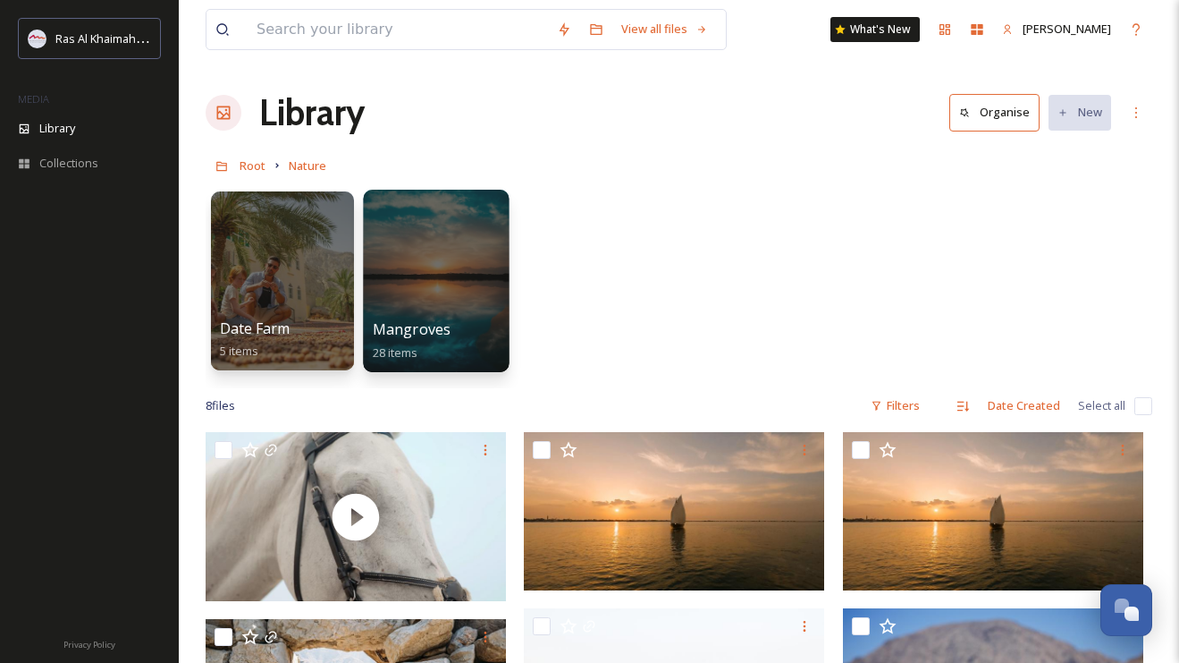
click at [437, 246] on div at bounding box center [436, 281] width 146 height 182
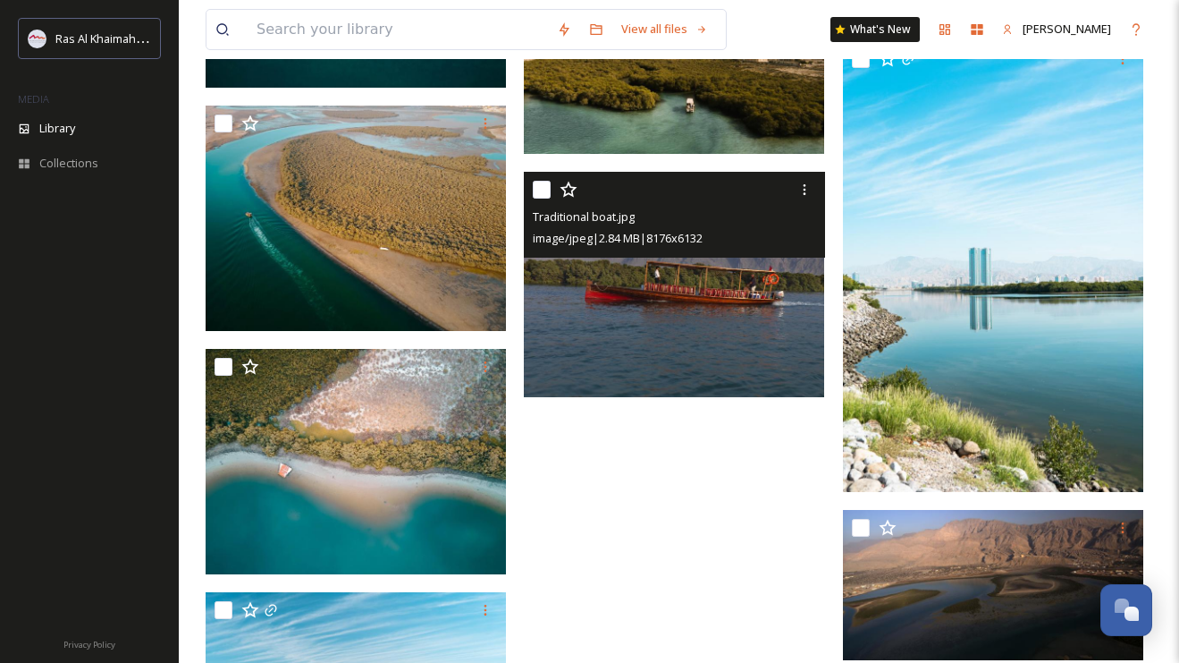
scroll to position [2072, 0]
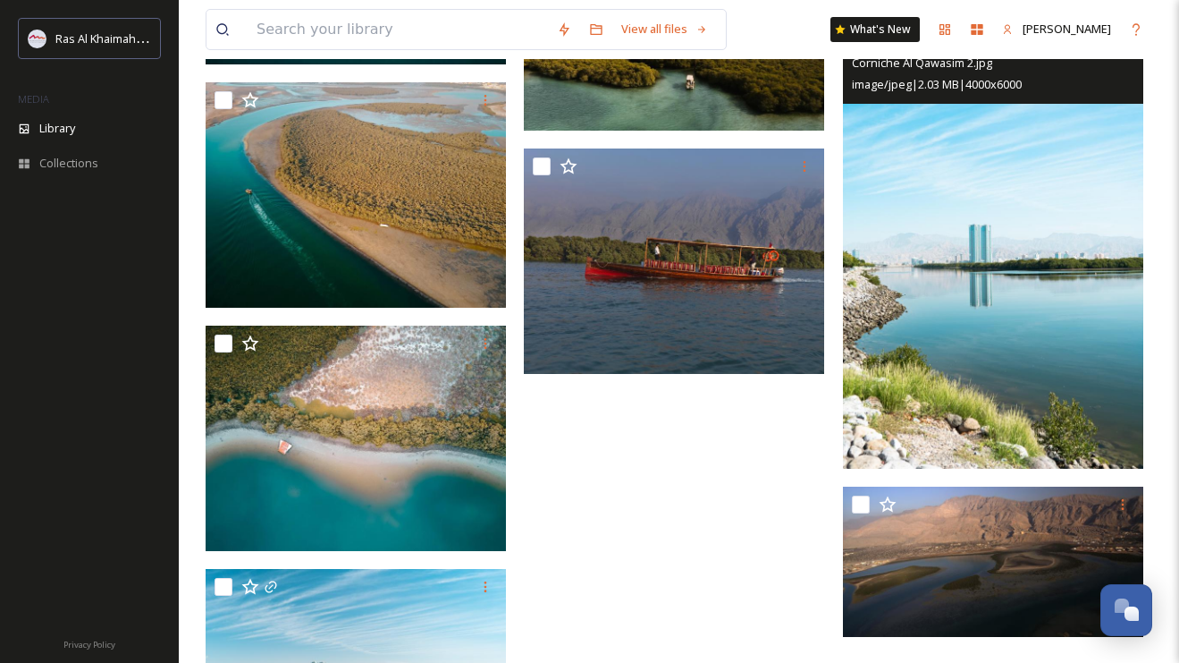
click at [1044, 308] on img at bounding box center [993, 243] width 300 height 451
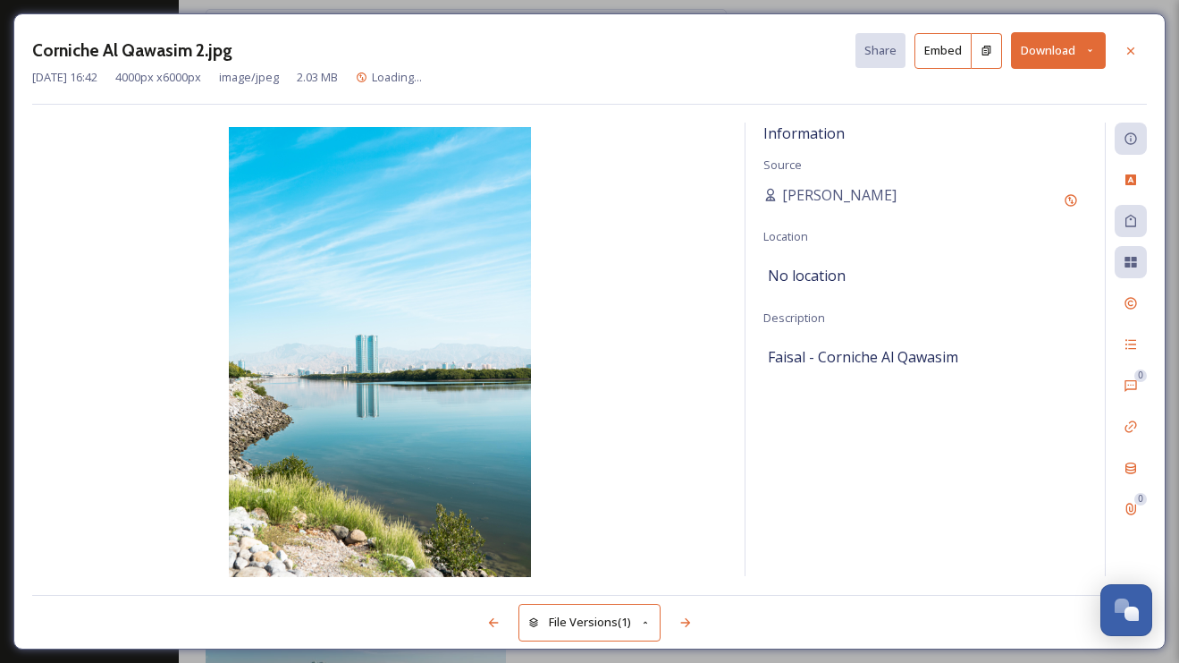
click at [1063, 42] on button "Download" at bounding box center [1058, 50] width 95 height 37
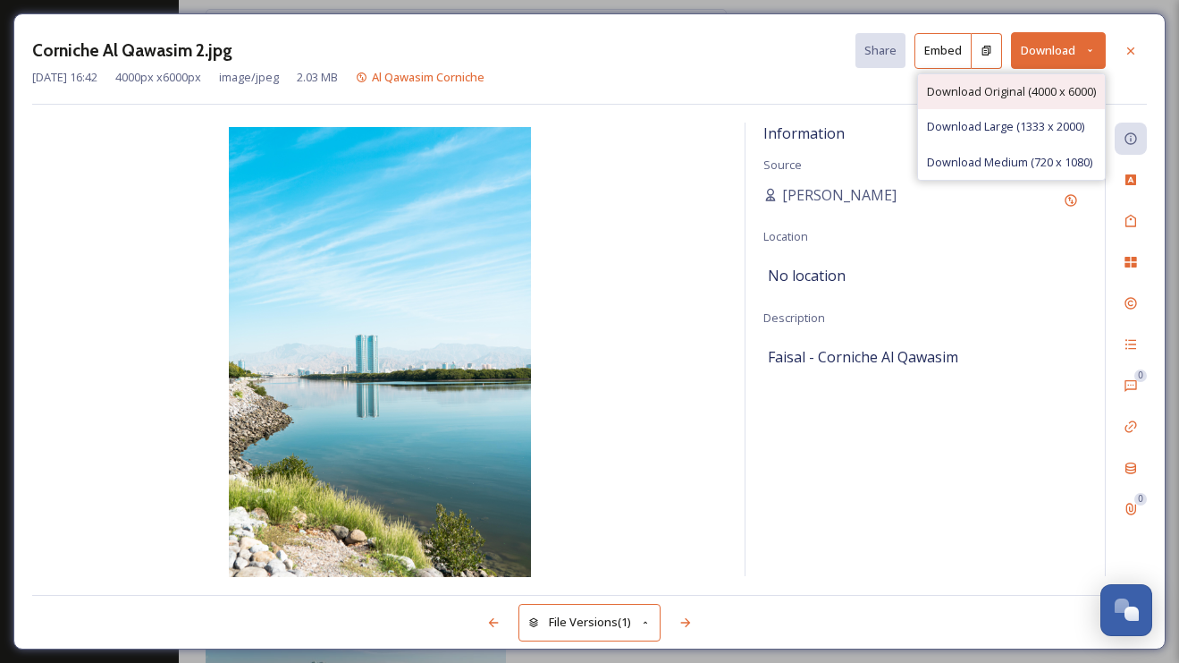
click at [1029, 84] on span "Download Original (4000 x 6000)" at bounding box center [1011, 91] width 169 height 17
